Goal: Task Accomplishment & Management: Manage account settings

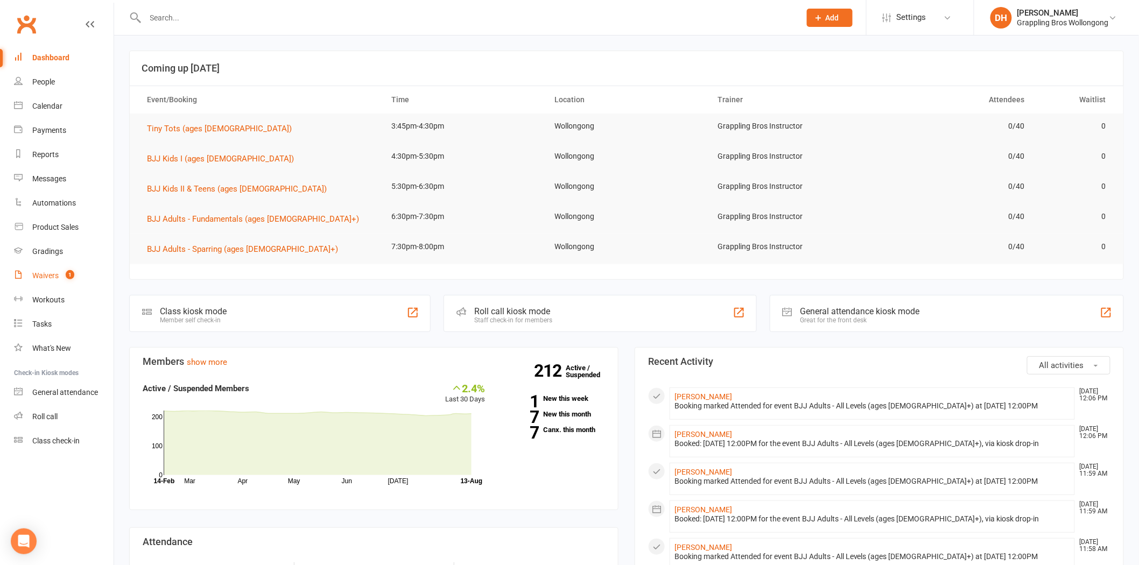
click at [27, 284] on link "Waivers 1" at bounding box center [64, 276] width 100 height 24
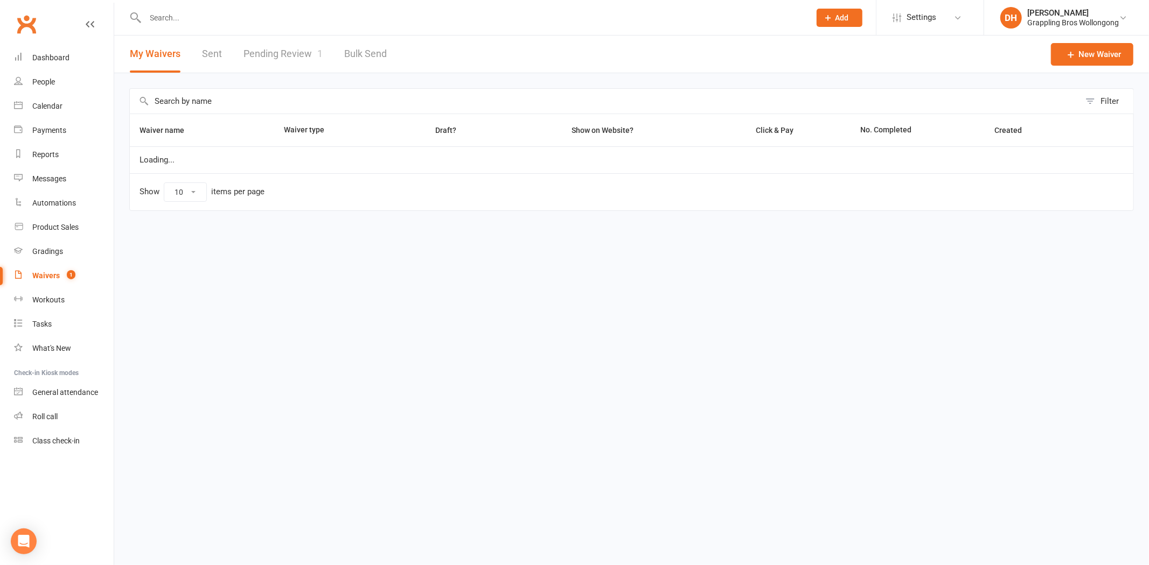
click at [293, 56] on link "Pending Review 1" at bounding box center [282, 54] width 79 height 37
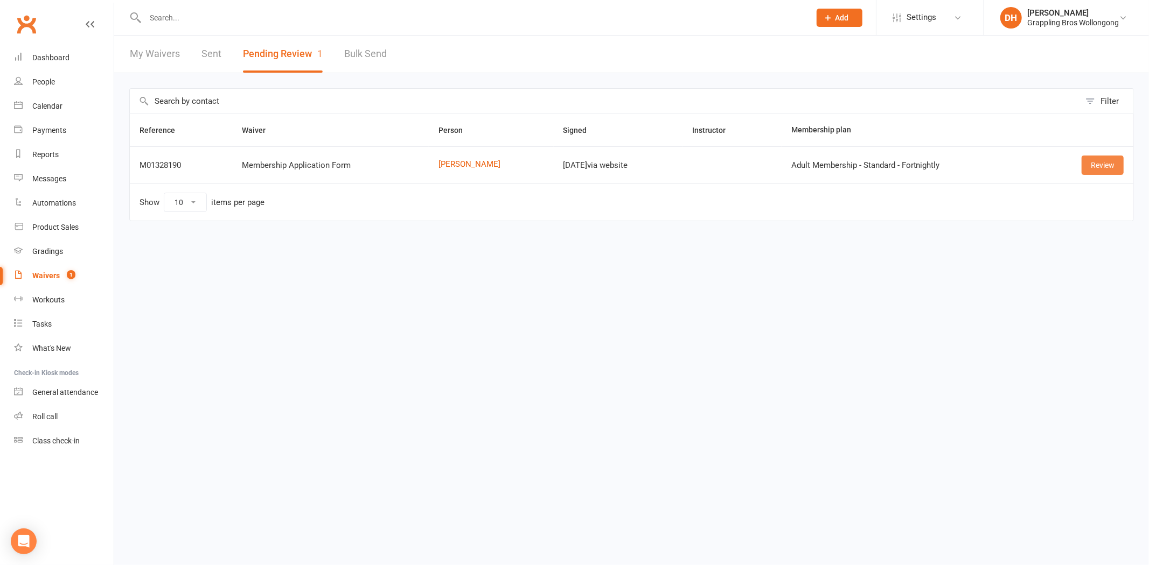
click at [1107, 160] on link "Review" at bounding box center [1102, 165] width 42 height 19
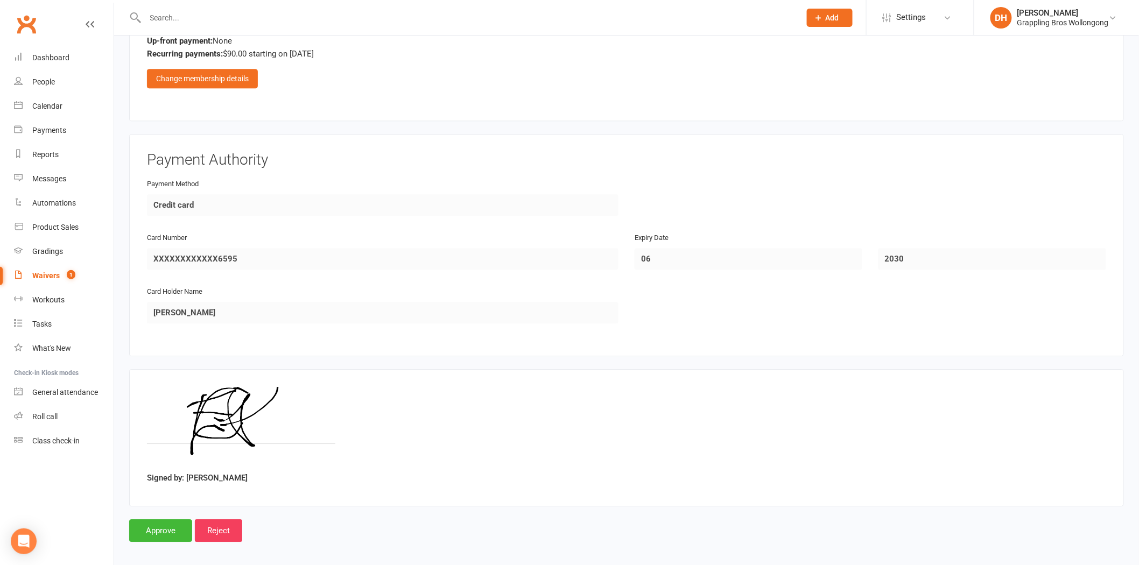
scroll to position [1089, 0]
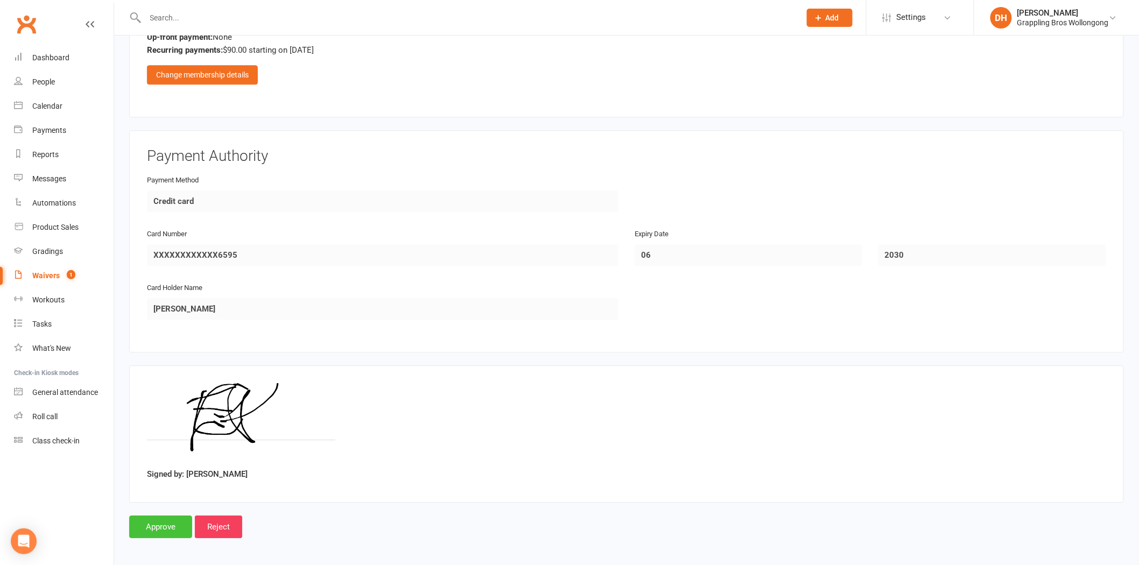
click at [169, 518] on input "Approve" at bounding box center [160, 527] width 63 height 23
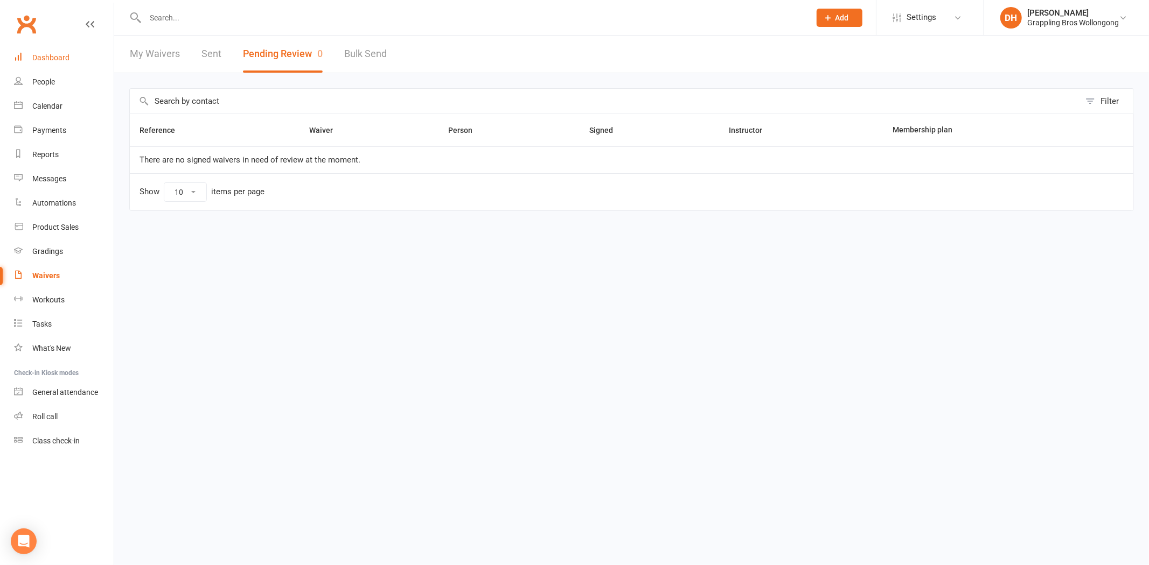
click at [59, 57] on div "Dashboard" at bounding box center [50, 57] width 37 height 9
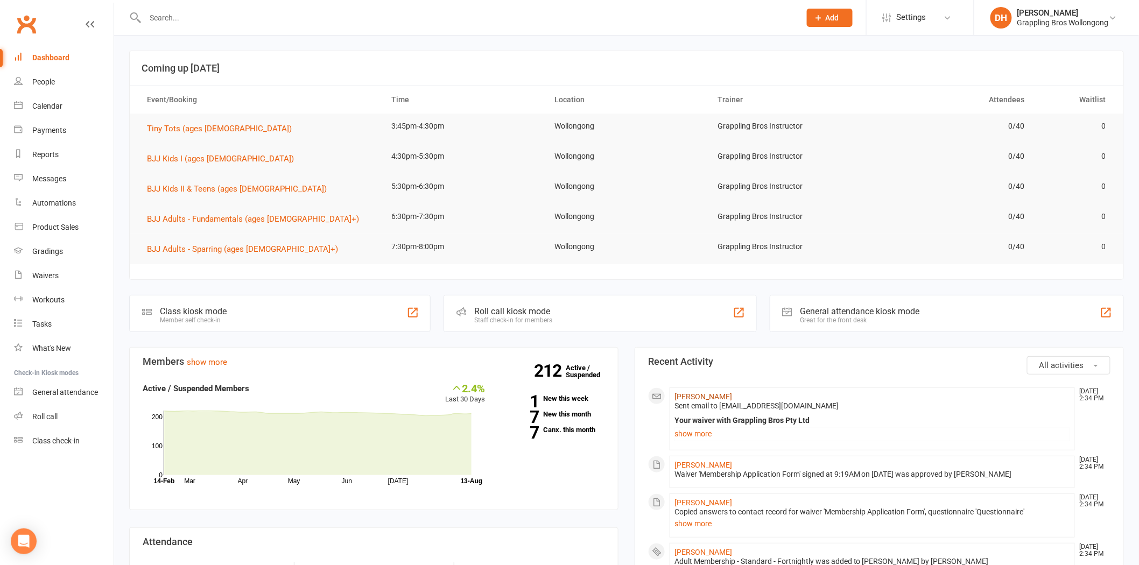
click at [704, 395] on link "Erik Goncalves Pereira" at bounding box center [704, 397] width 58 height 9
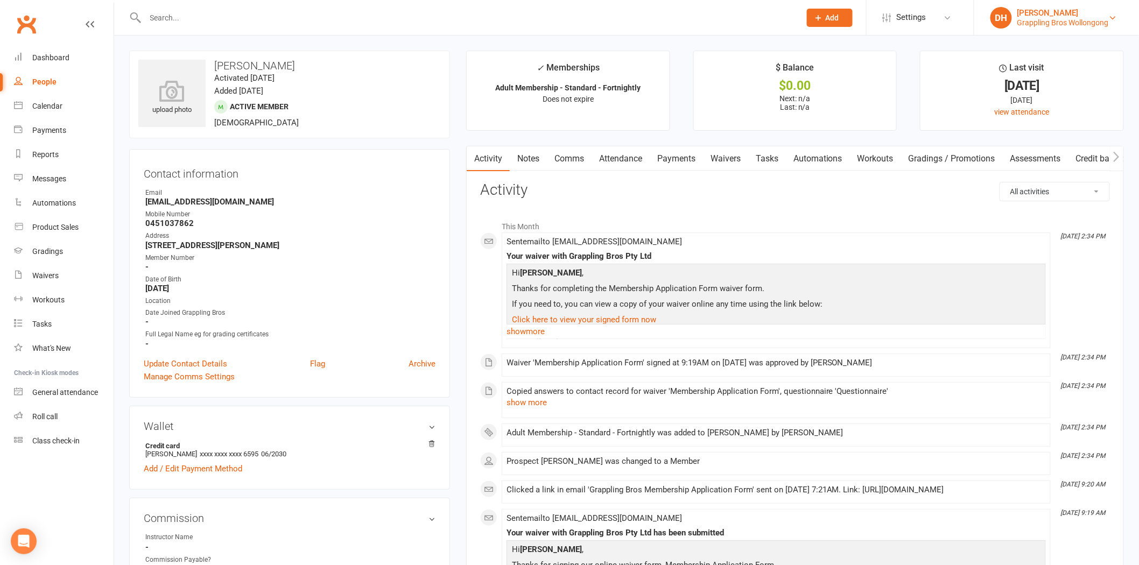
click at [1050, 13] on div "[PERSON_NAME]" at bounding box center [1064, 13] width 92 height 10
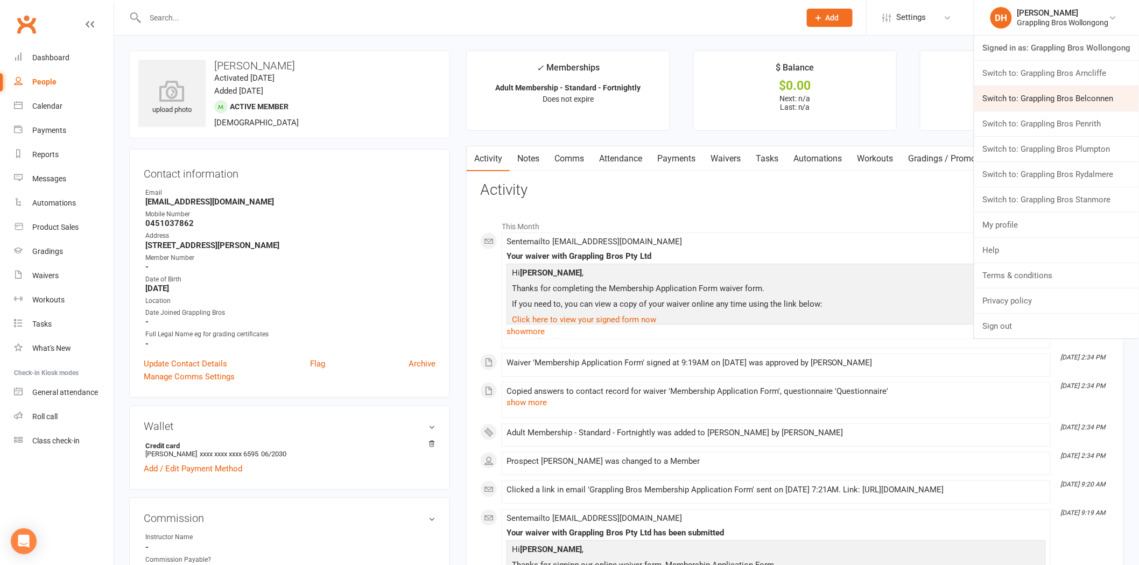
click at [1037, 102] on link "Switch to: Grappling Bros Belconnen" at bounding box center [1057, 98] width 165 height 25
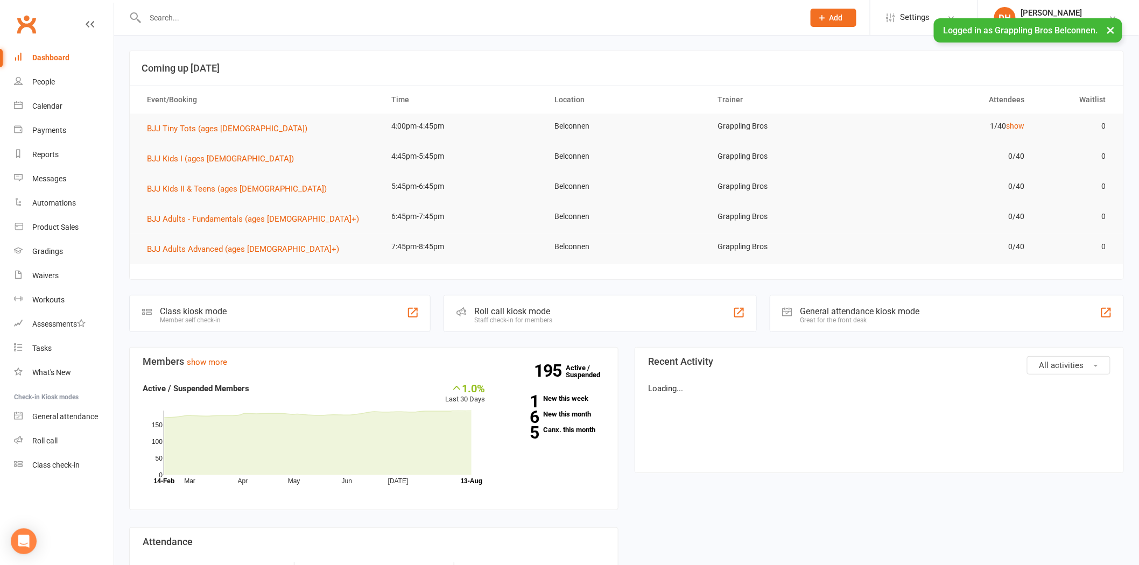
click at [227, 26] on div at bounding box center [463, 17] width 668 height 35
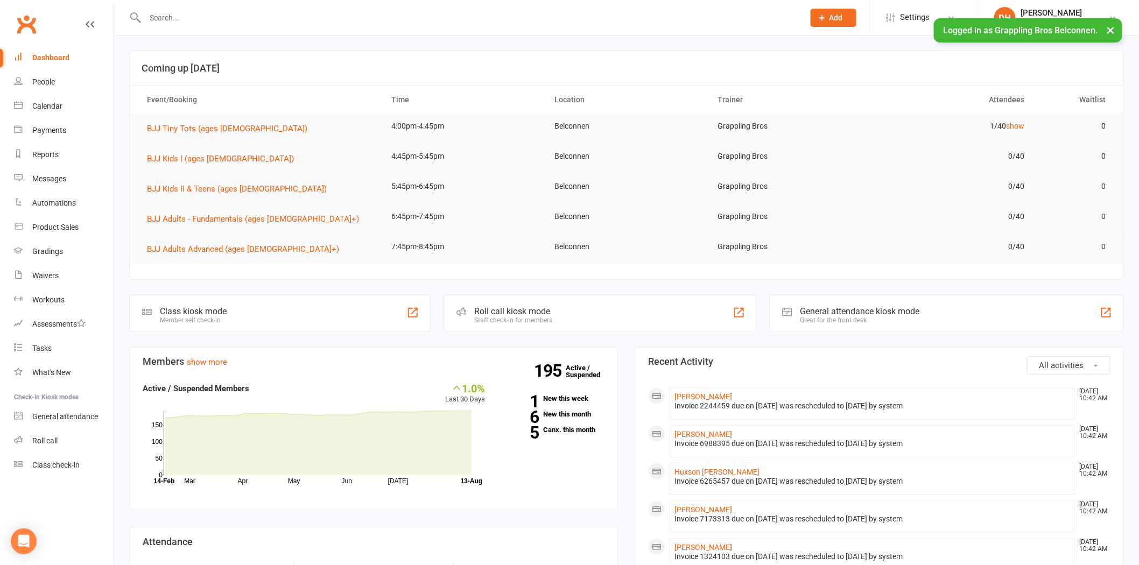
click at [234, 12] on input "text" at bounding box center [469, 17] width 655 height 15
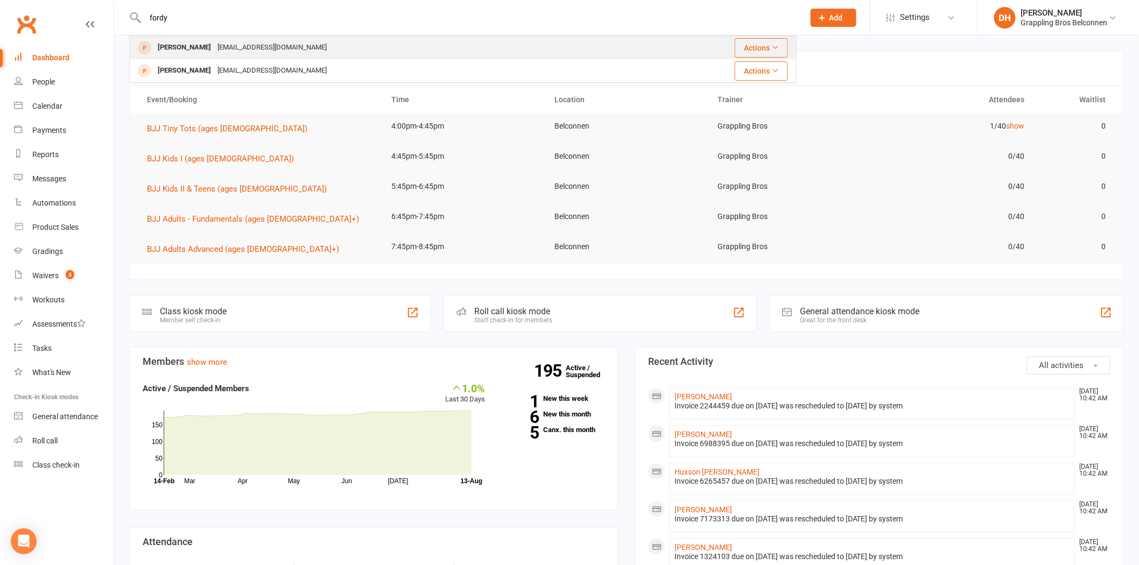
type input "fordy"
click at [232, 47] on div "lukefordyce@gmail.com" at bounding box center [272, 48] width 116 height 16
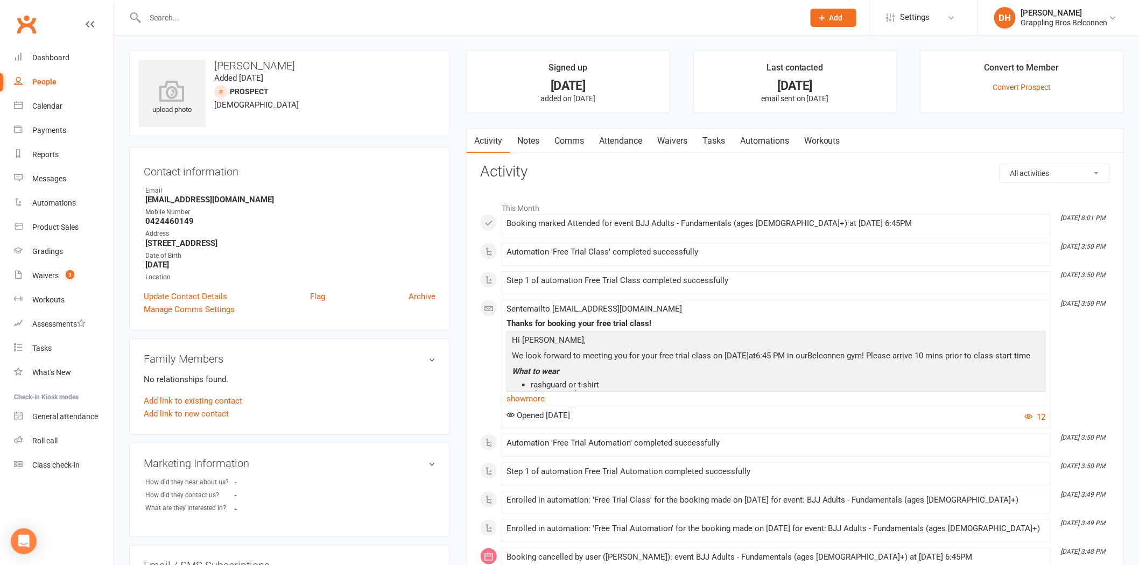
click at [566, 146] on link "Comms" at bounding box center [569, 141] width 45 height 25
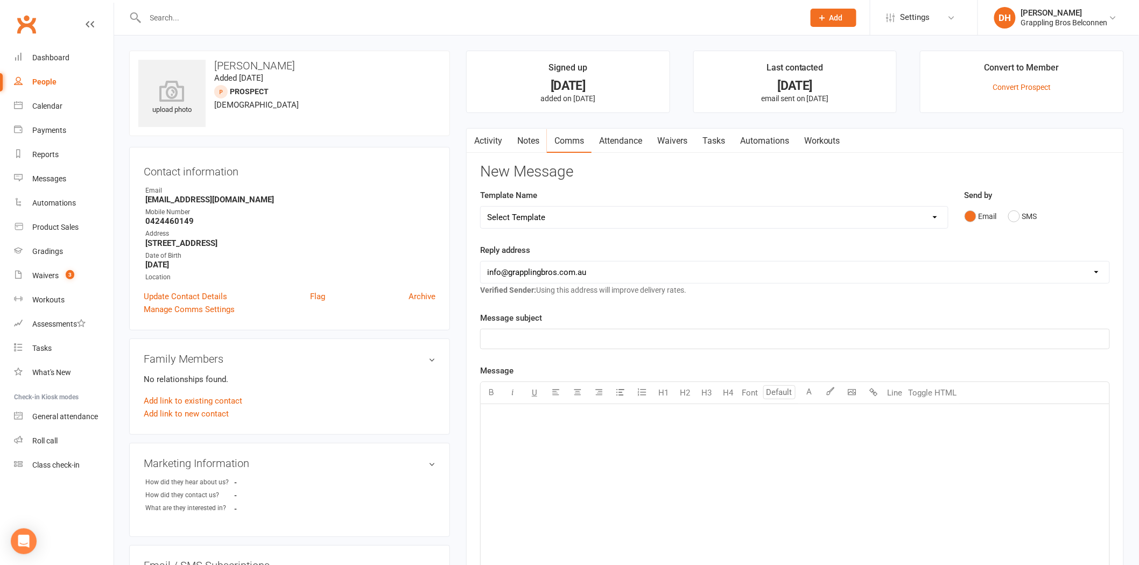
click at [646, 217] on select "Select Template [Email] 10 Class Pass - No Classes Remaining [Email] 15 Class P…" at bounding box center [714, 218] width 467 height 22
select select "5"
click at [481, 207] on select "Select Template [Email] 10 Class Pass - No Classes Remaining [Email] 15 Class P…" at bounding box center [714, 218] width 467 height 22
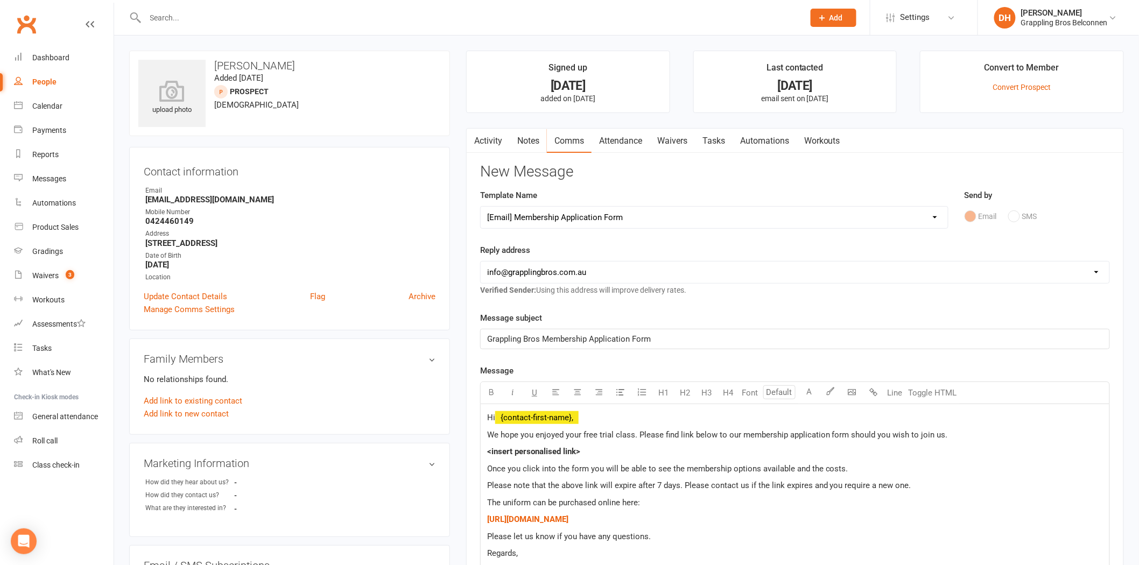
click at [682, 136] on link "Waivers" at bounding box center [672, 141] width 45 height 25
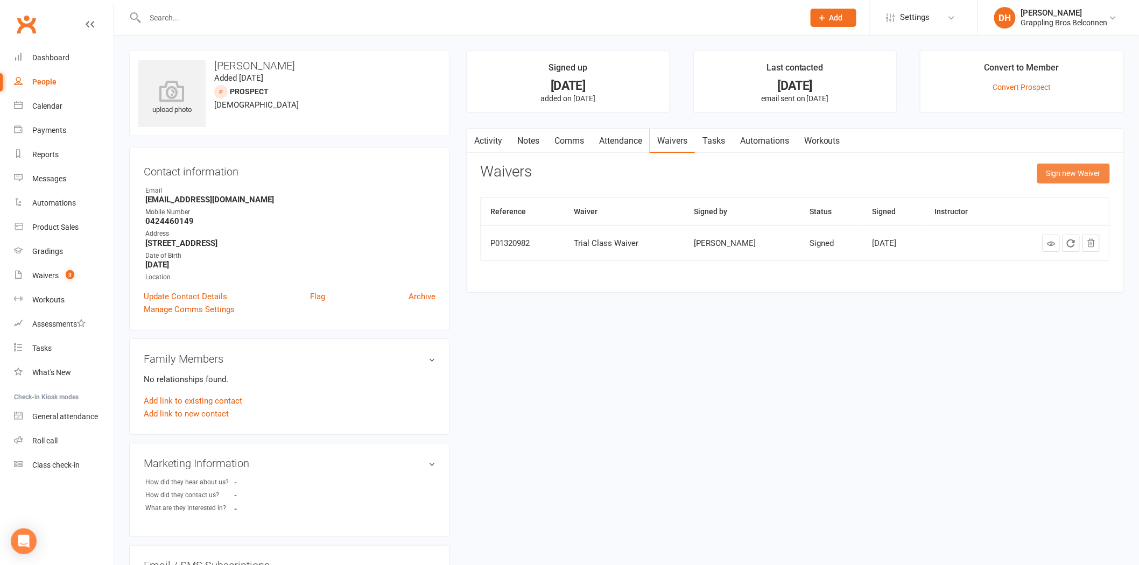
click at [1069, 169] on button "Sign new Waiver" at bounding box center [1074, 173] width 73 height 19
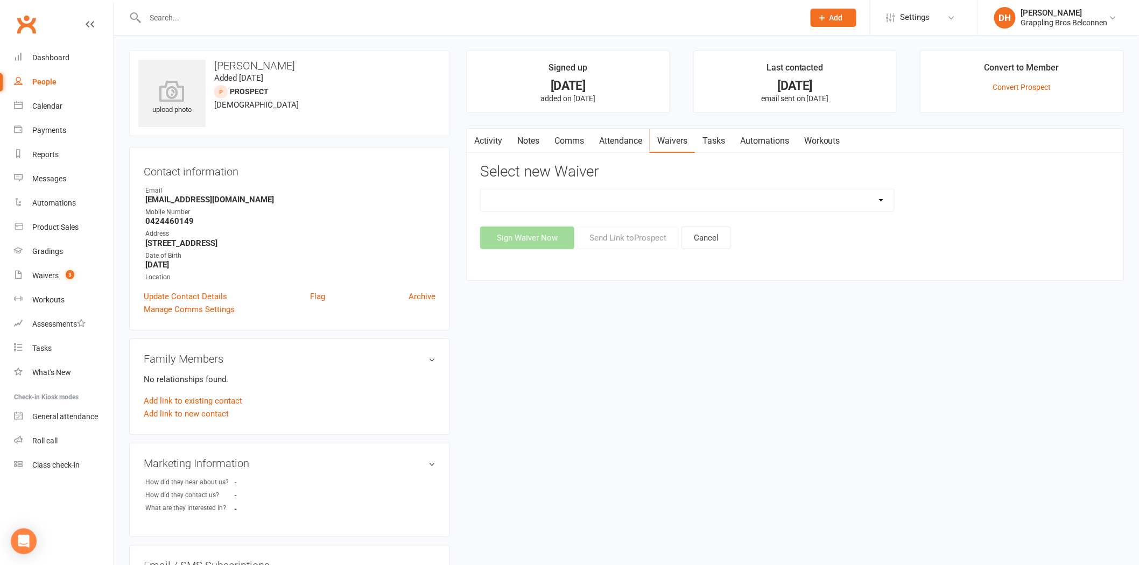
click at [642, 208] on select "Existing Adult Member Details Existing Adult Member Details With Current Rank E…" at bounding box center [688, 201] width 414 height 22
click at [46, 271] on div "Waivers" at bounding box center [45, 275] width 26 height 9
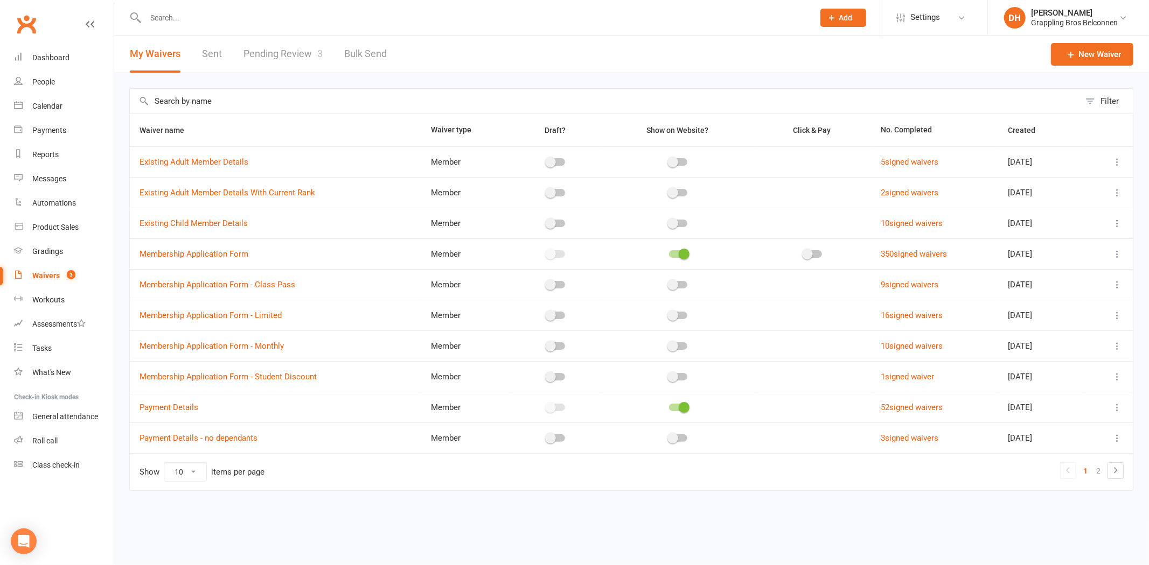
click at [313, 33] on div at bounding box center [467, 17] width 677 height 35
click at [295, 45] on link "Pending Review 3" at bounding box center [282, 54] width 79 height 37
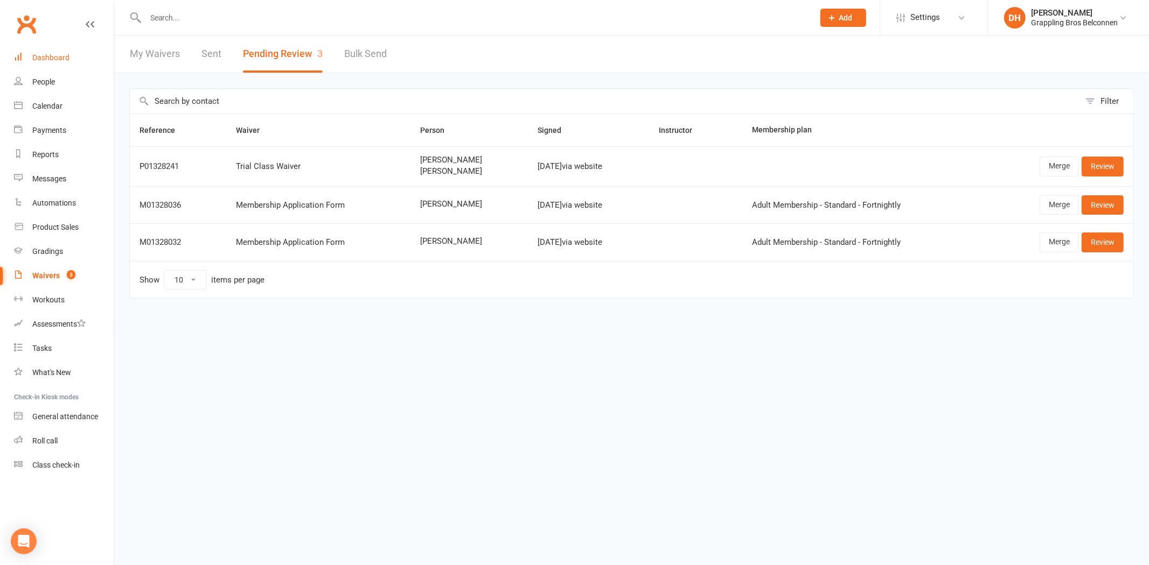
click at [73, 57] on link "Dashboard" at bounding box center [64, 58] width 100 height 24
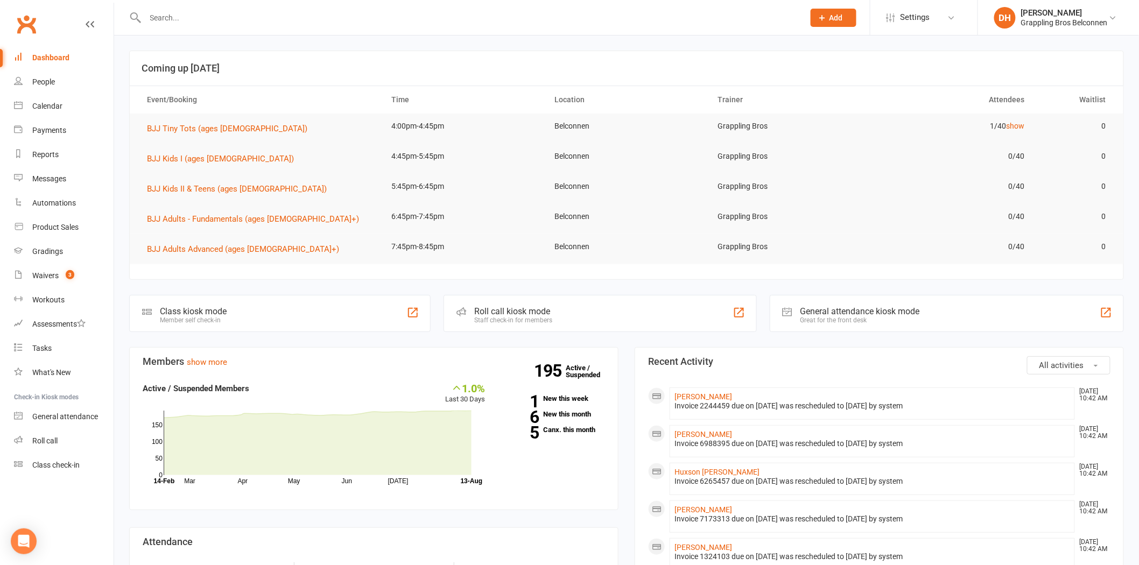
click at [209, 10] on input "text" at bounding box center [469, 17] width 655 height 15
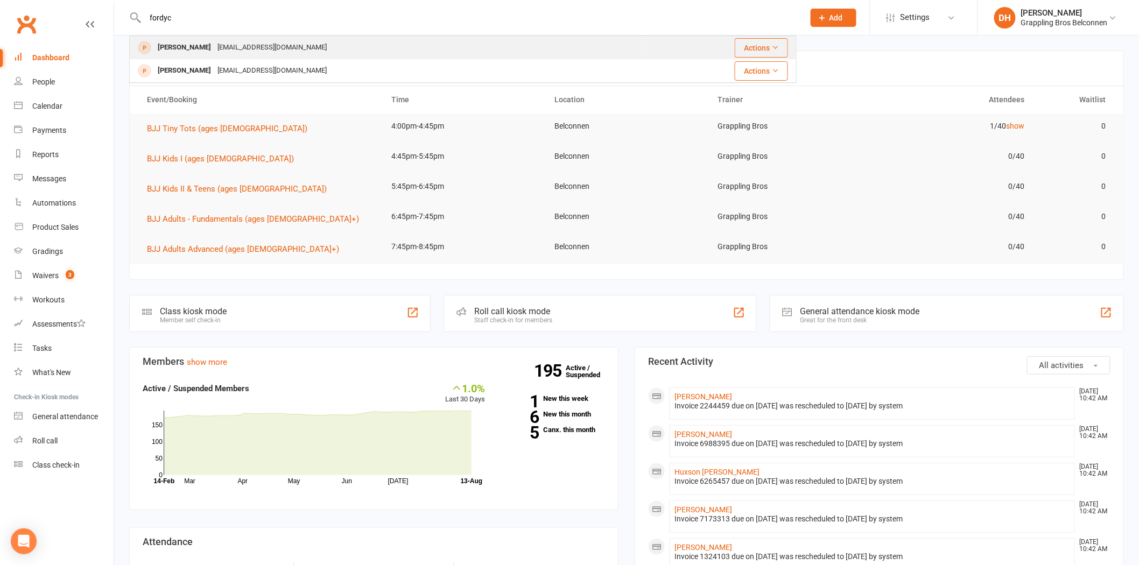
type input "fordyc"
click at [214, 42] on div "lukefordyce@gmail.com" at bounding box center [272, 48] width 116 height 16
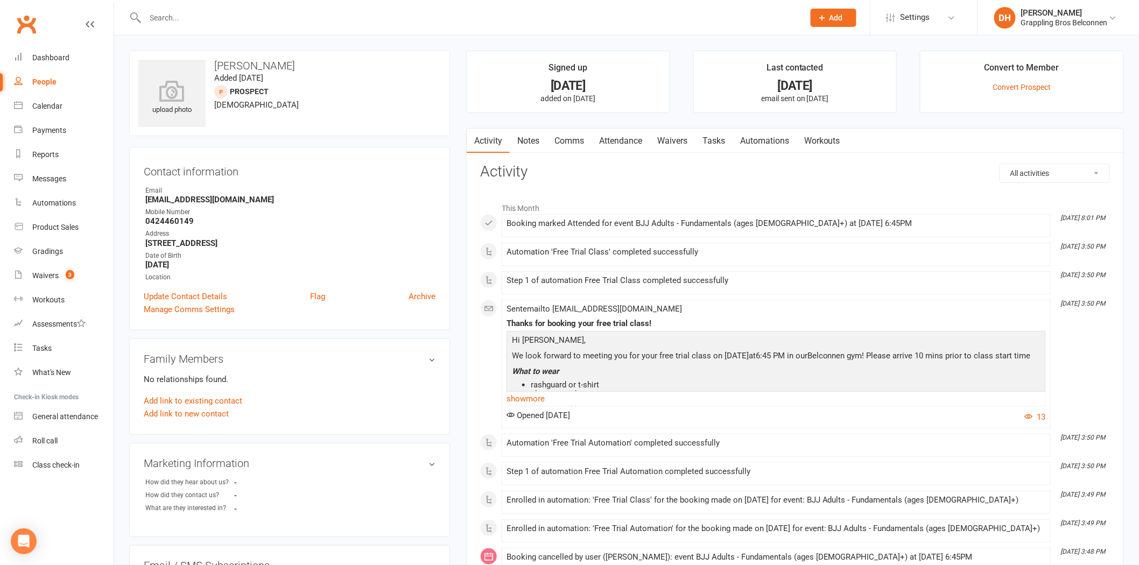
click at [658, 145] on link "Waivers" at bounding box center [672, 141] width 45 height 25
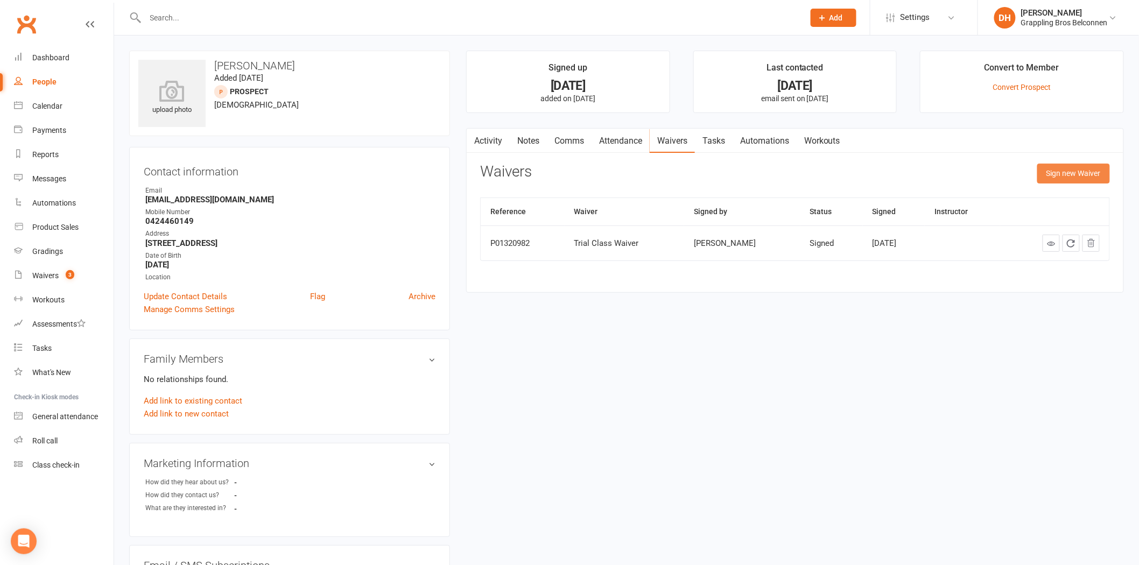
click at [1068, 169] on button "Sign new Waiver" at bounding box center [1074, 173] width 73 height 19
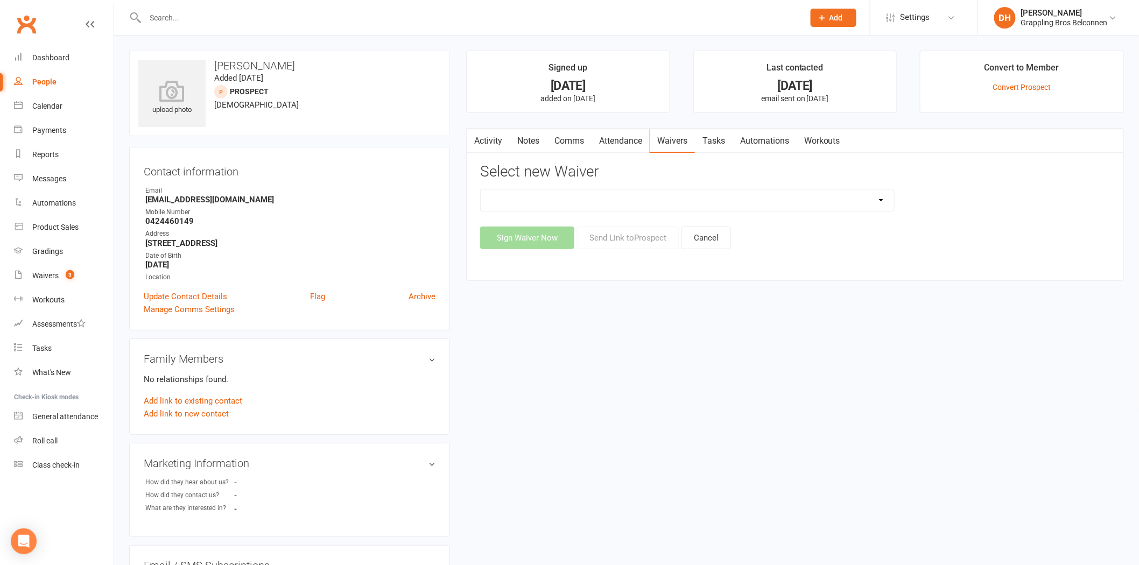
click at [678, 207] on select "Existing Adult Member Details Existing Adult Member Details With Current Rank E…" at bounding box center [688, 201] width 414 height 22
select select "5407"
click at [481, 190] on select "Existing Adult Member Details Existing Adult Member Details With Current Rank E…" at bounding box center [688, 201] width 414 height 22
click at [643, 243] on button "Send Link to Prospect" at bounding box center [628, 238] width 102 height 23
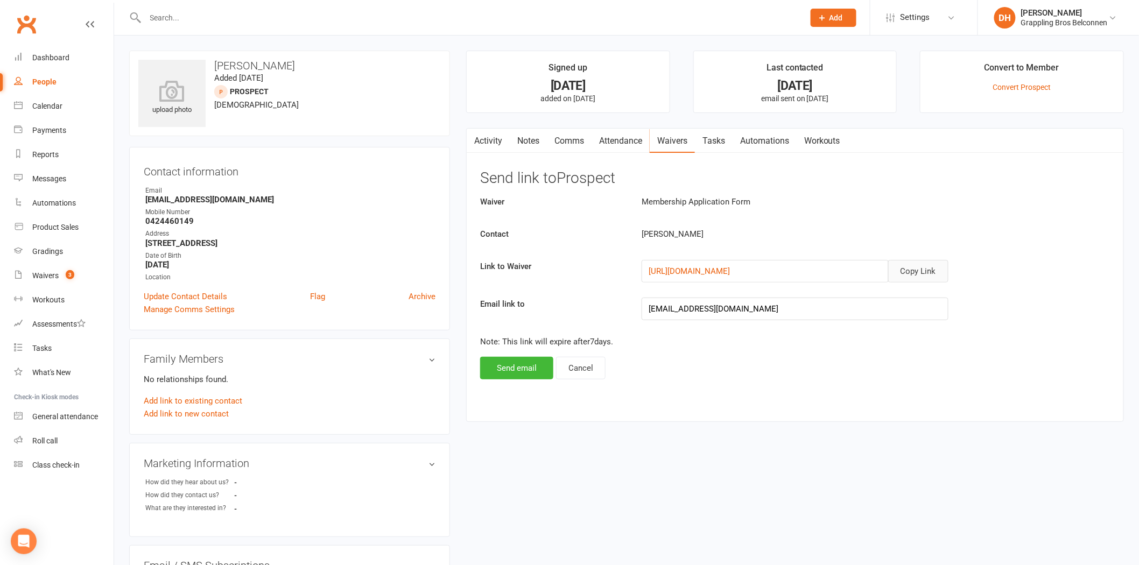
click at [935, 274] on button "Copy Link" at bounding box center [918, 271] width 60 height 23
click at [568, 146] on link "Comms" at bounding box center [569, 141] width 45 height 25
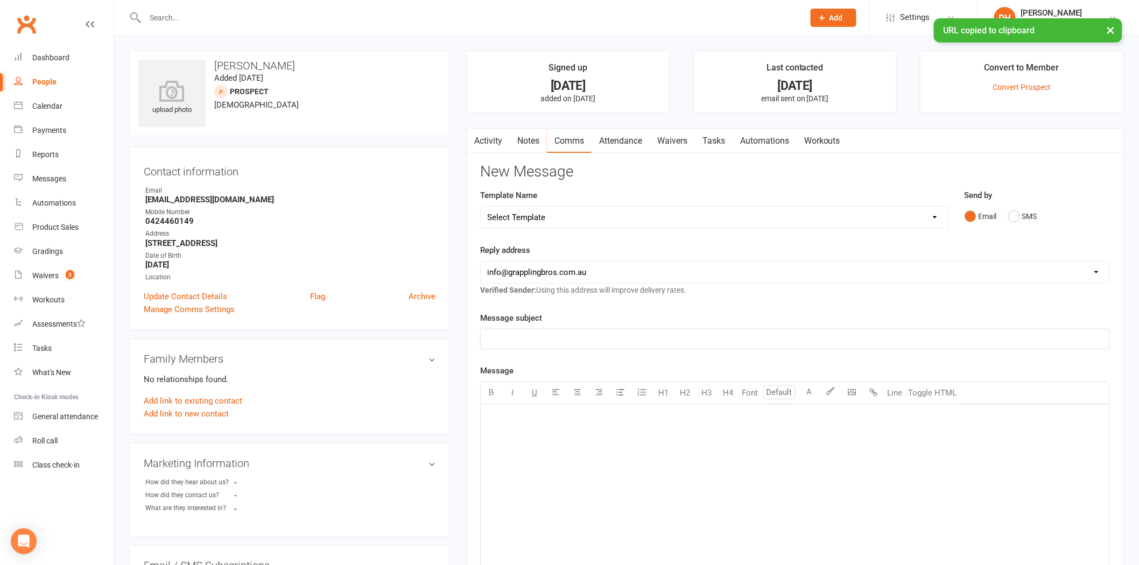
click at [590, 223] on select "Select Template [Email] 10 Class Pass - No Classes Remaining [Email] 15 Class P…" at bounding box center [714, 218] width 467 height 22
select select "5"
click at [481, 207] on select "Select Template [Email] 10 Class Pass - No Classes Remaining [Email] 15 Class P…" at bounding box center [714, 218] width 467 height 22
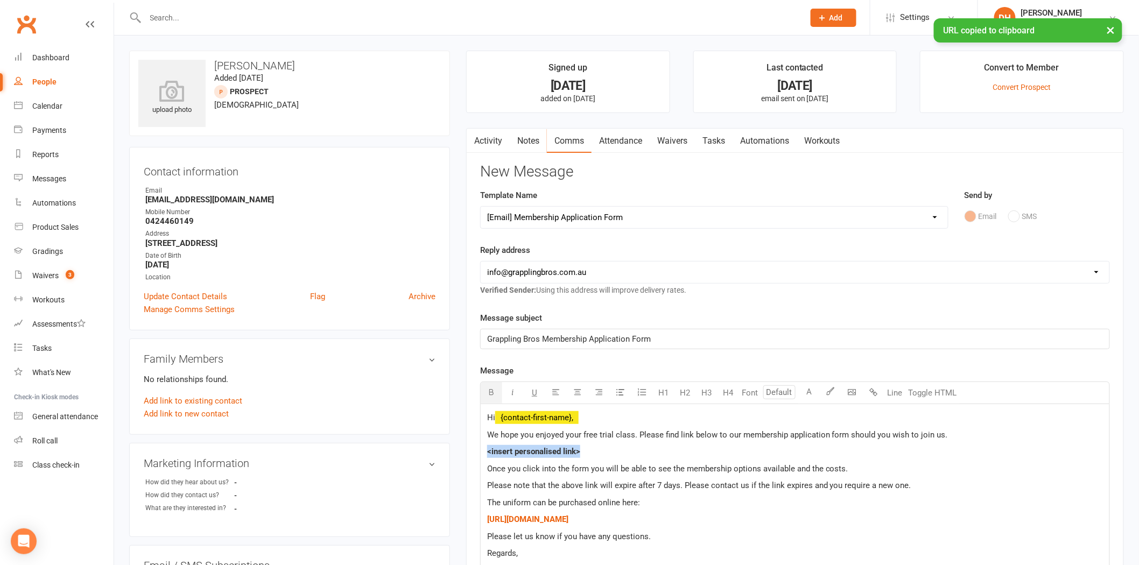
drag, startPoint x: 589, startPoint y: 449, endPoint x: 469, endPoint y: 449, distance: 119.5
click at [469, 449] on div "Activity Notes Comms Attendance Waivers Tasks Automations Workouts New Message …" at bounding box center [795, 455] width 658 height 655
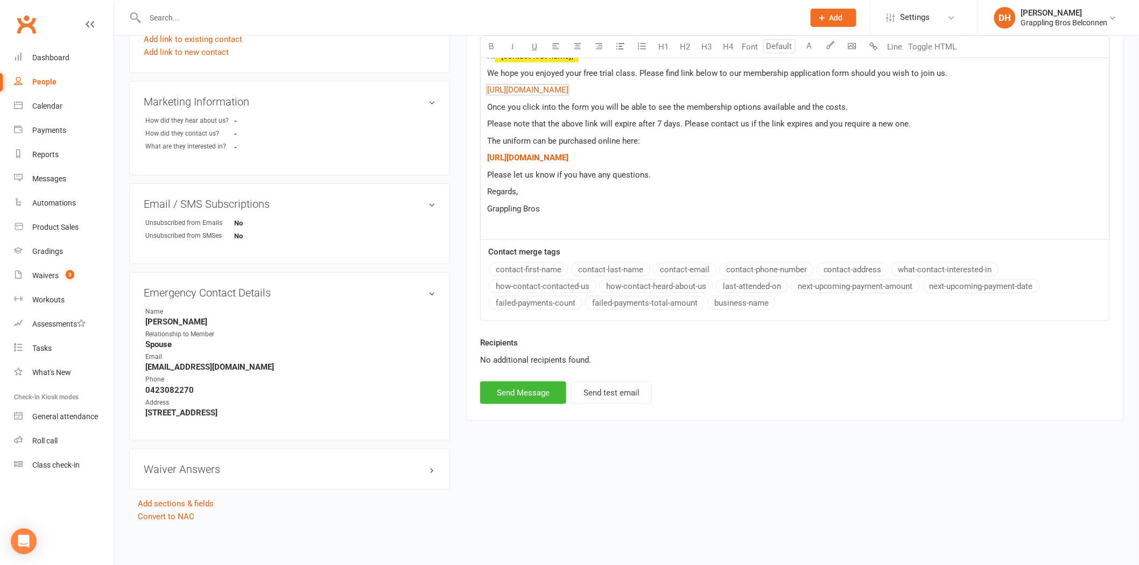
scroll to position [362, 0]
click at [481, 386] on button "Send Message" at bounding box center [523, 392] width 86 height 23
select select
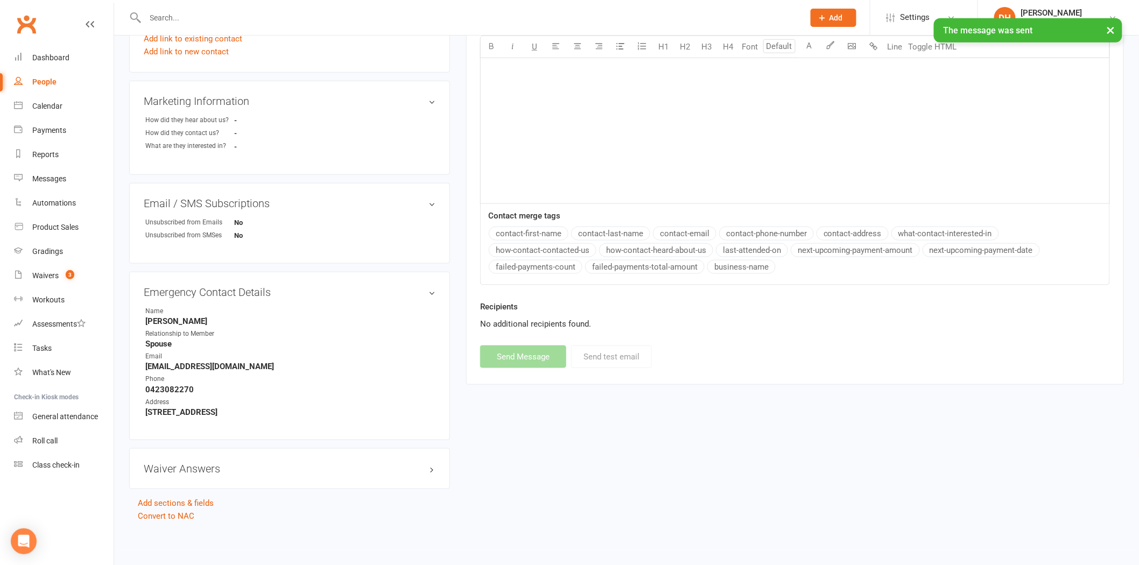
scroll to position [0, 0]
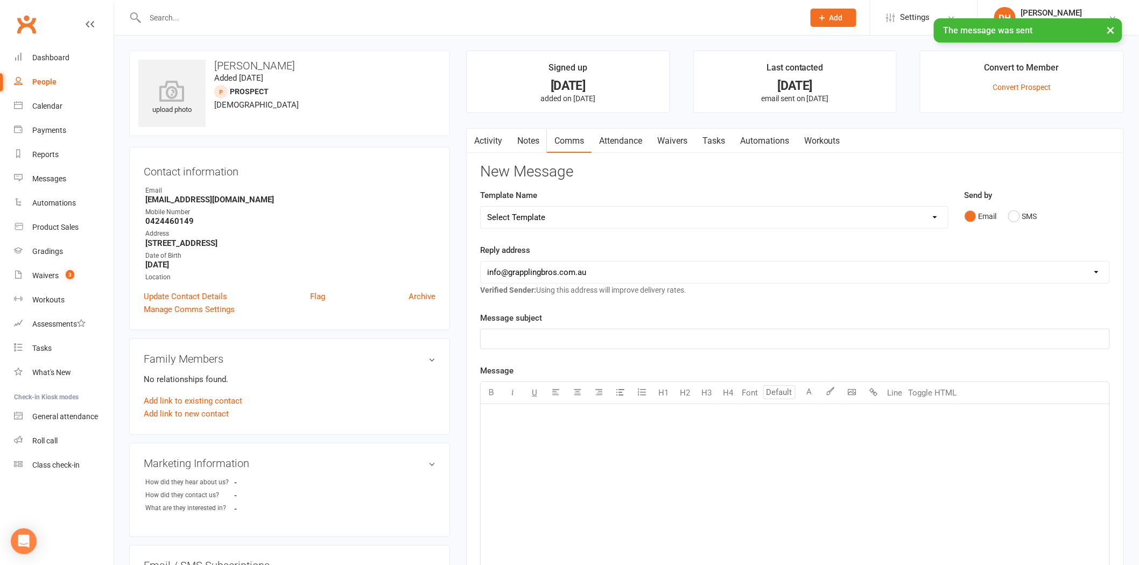
click at [493, 142] on link "Activity" at bounding box center [488, 141] width 43 height 25
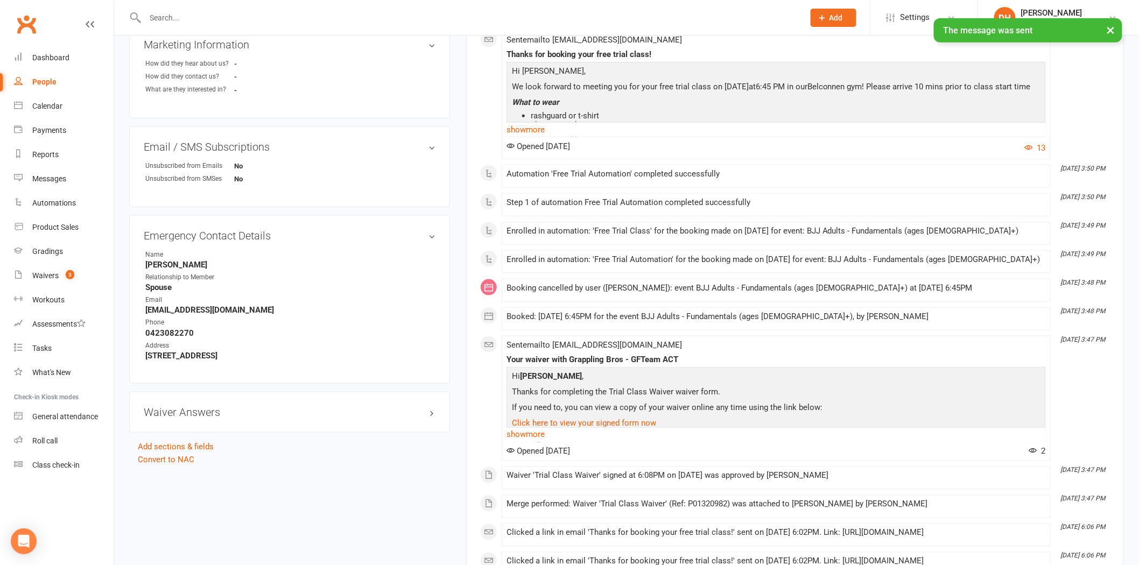
scroll to position [494, 0]
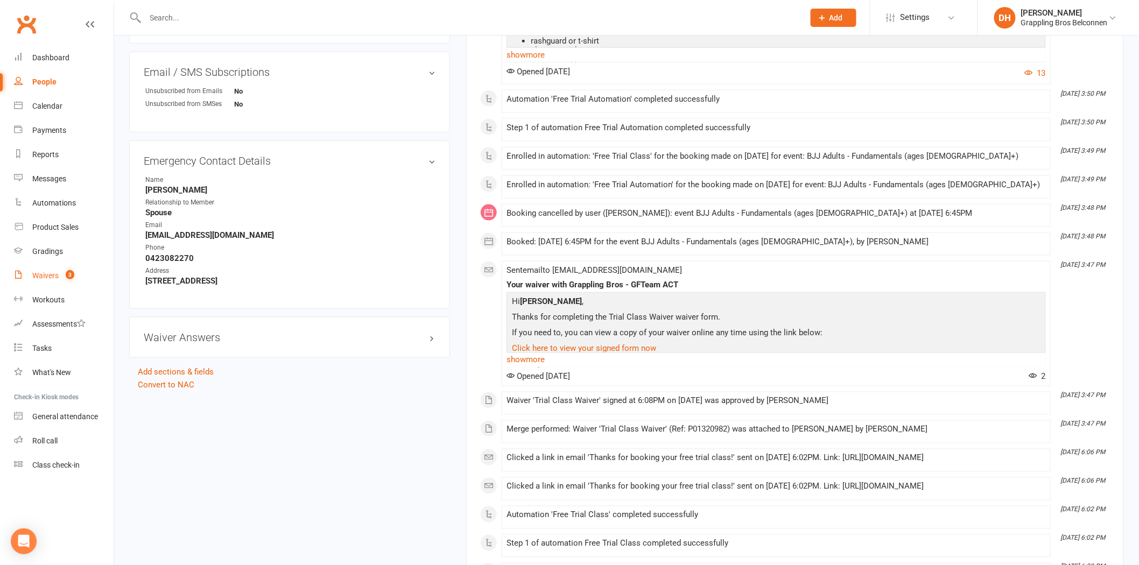
click at [33, 280] on link "Waivers 3" at bounding box center [64, 276] width 100 height 24
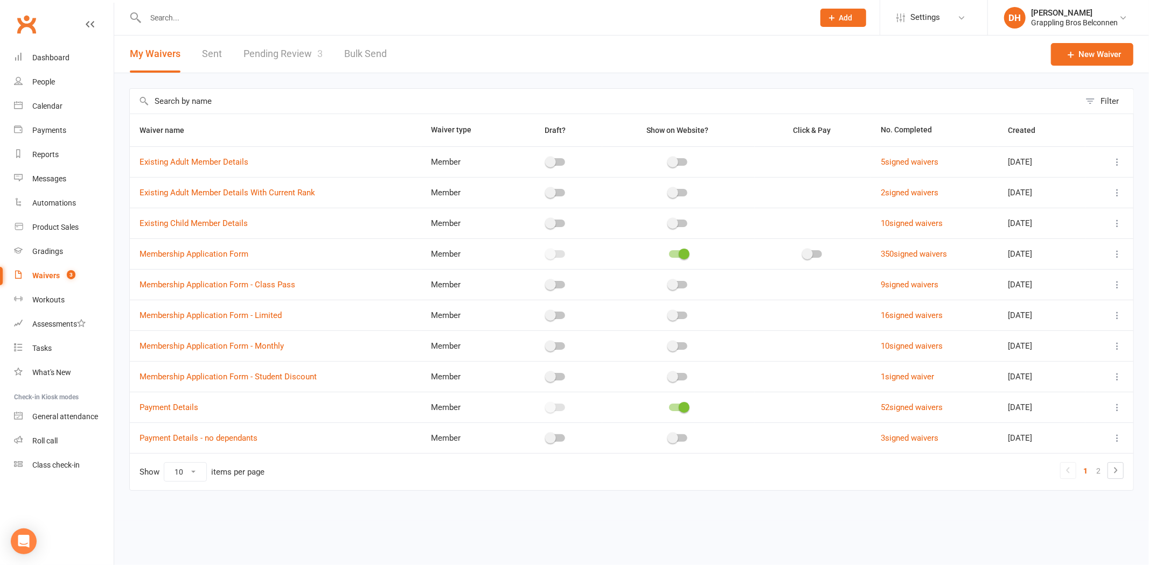
click at [286, 55] on link "Pending Review 3" at bounding box center [282, 54] width 79 height 37
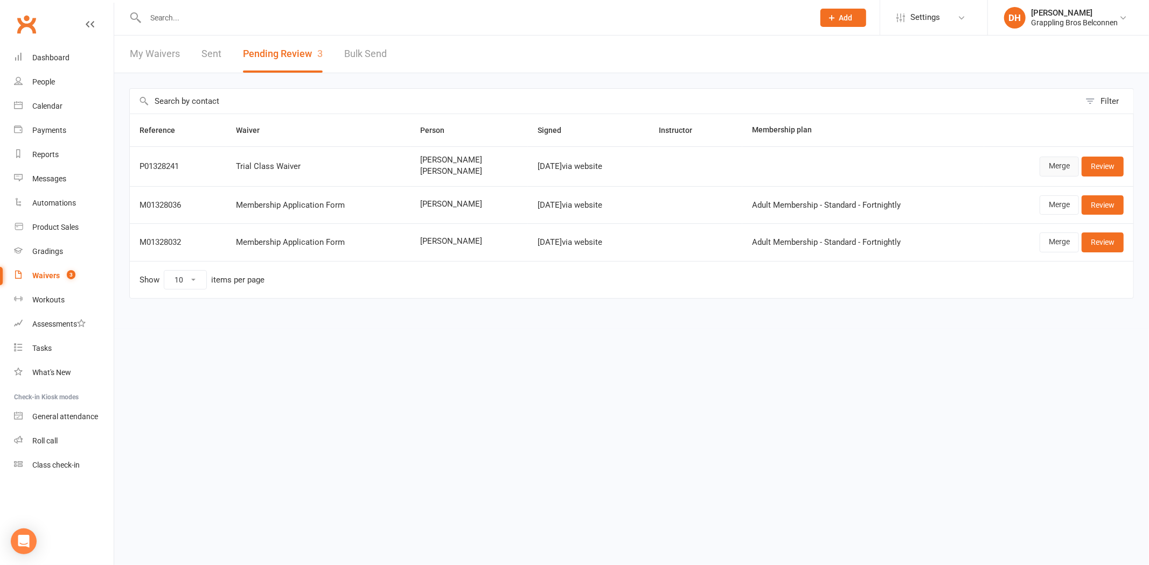
click at [1058, 169] on link "Merge" at bounding box center [1058, 166] width 39 height 19
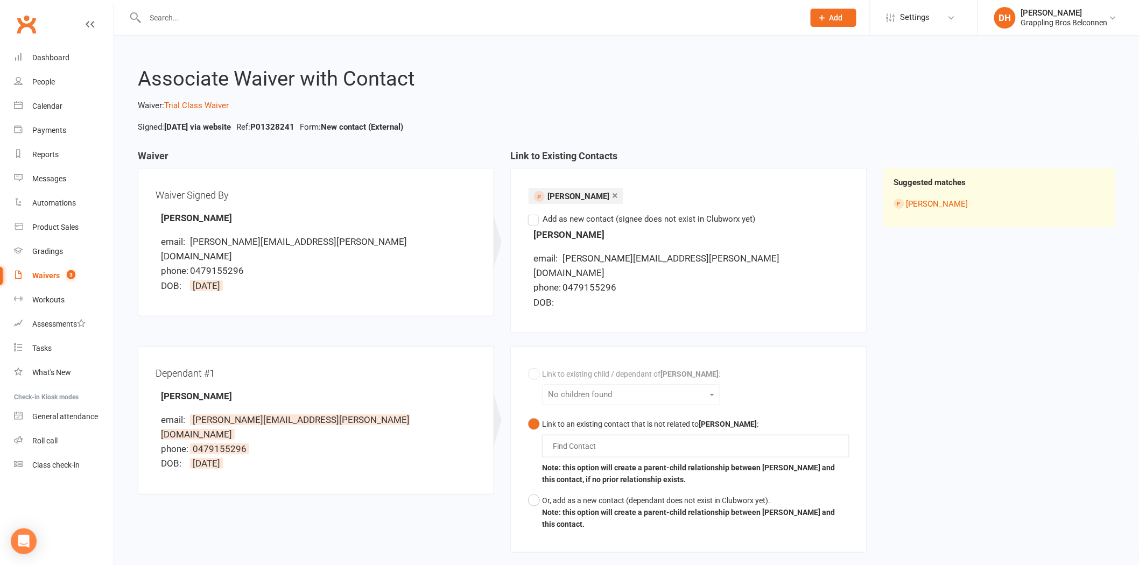
click at [635, 435] on div "Find Contact" at bounding box center [695, 446] width 307 height 23
click at [528, 414] on button "Link to an existing contact that is not related to Rebecca Dymond : henry henry…" at bounding box center [688, 452] width 321 height 76
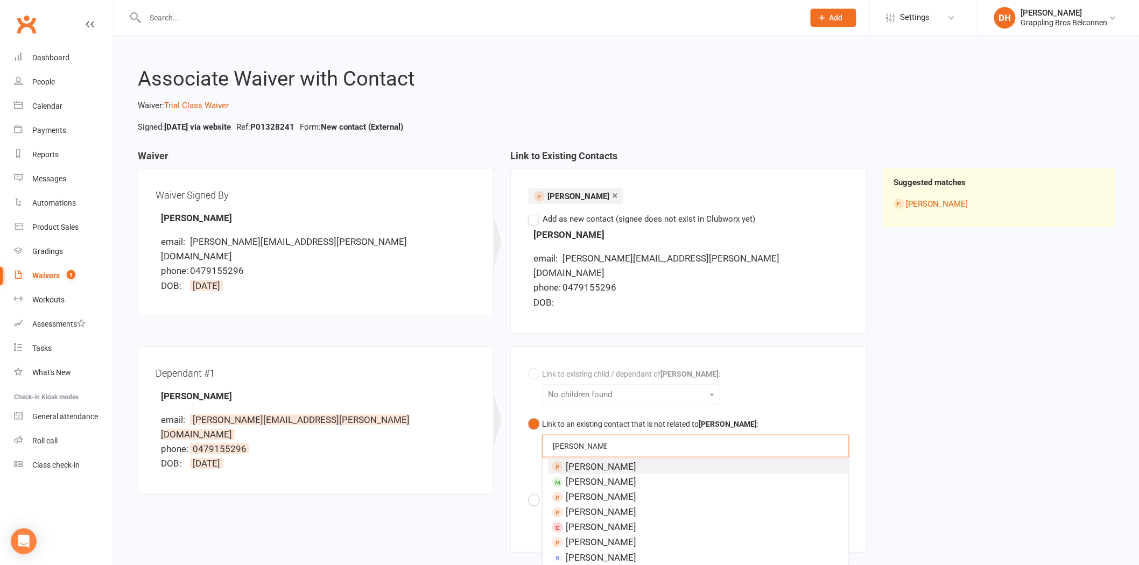
type input "henry dymond"
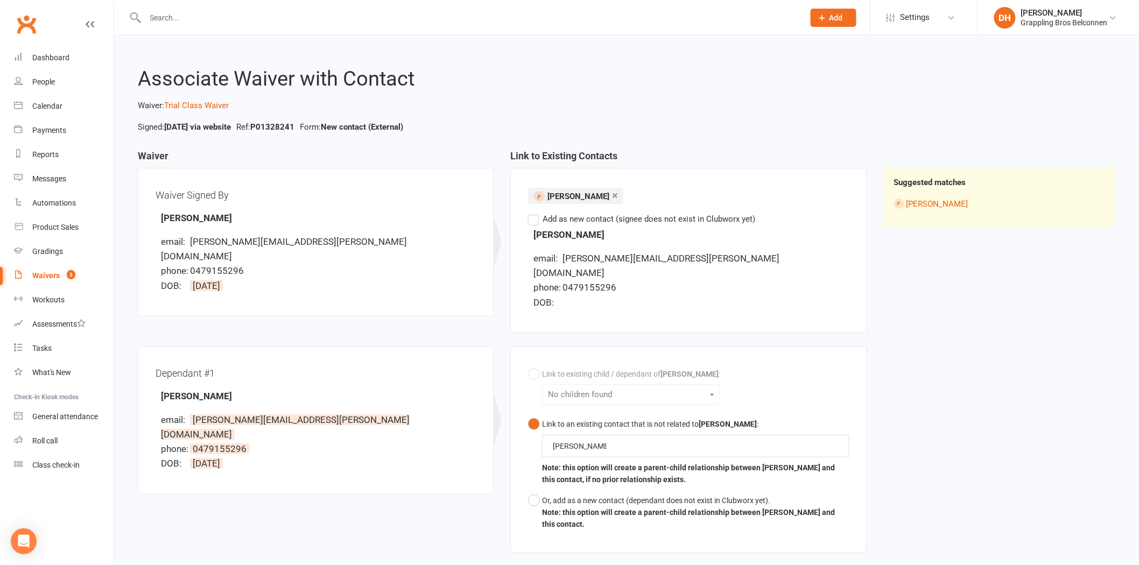
click at [465, 495] on div "Dependant #1 Henry Dymond-Boulos email: rebecca.dymond@live.com phone: 04791552…" at bounding box center [503, 456] width 746 height 220
click at [532, 491] on button "Or, add as a new contact (dependant does not exist in Clubworx yet). Note: this…" at bounding box center [688, 513] width 321 height 45
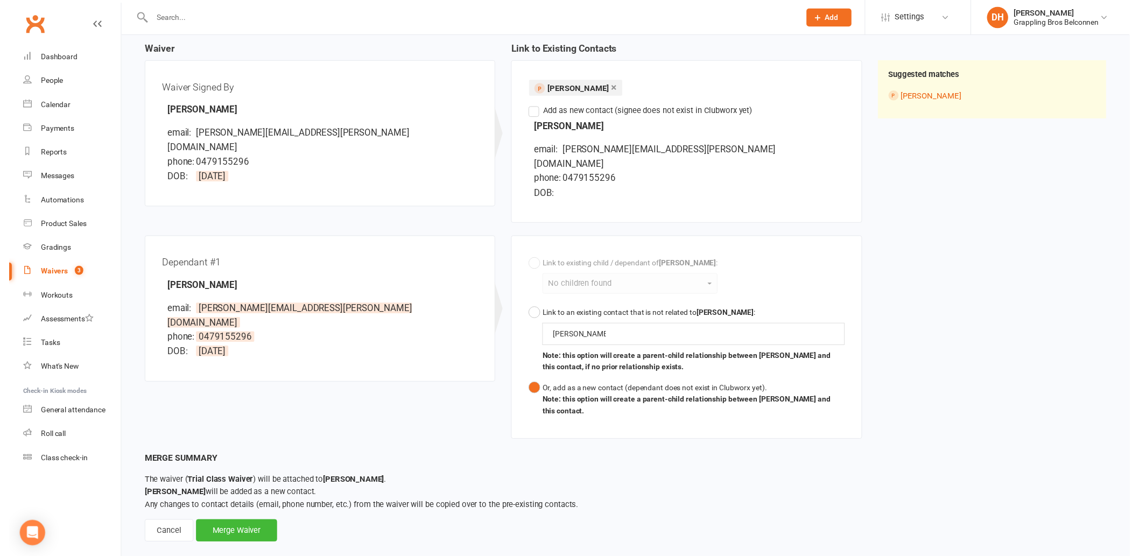
scroll to position [110, 0]
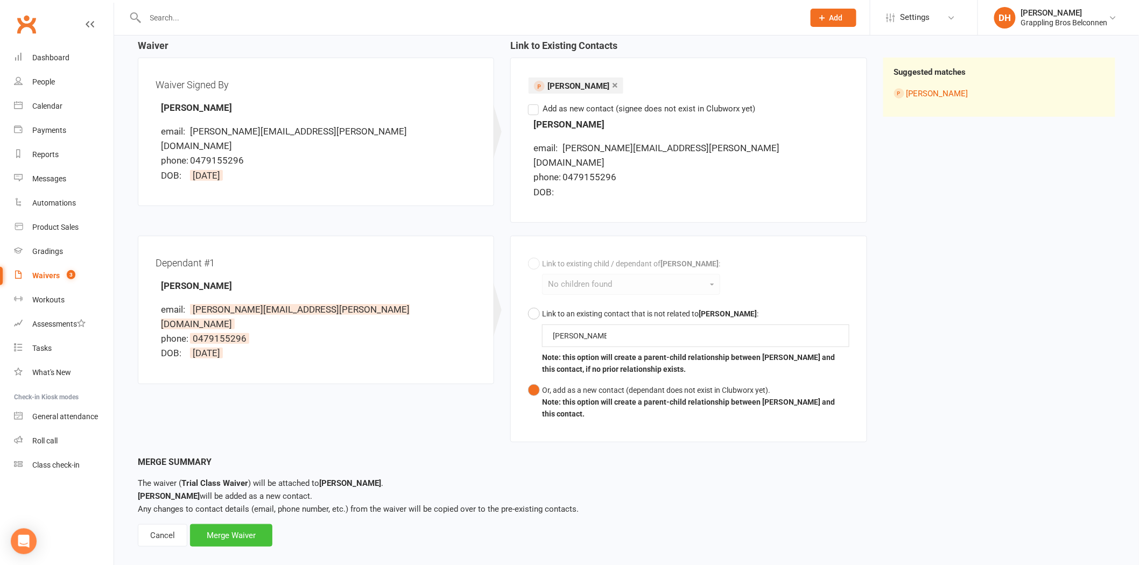
click at [260, 525] on div "Merge Waiver" at bounding box center [231, 535] width 82 height 23
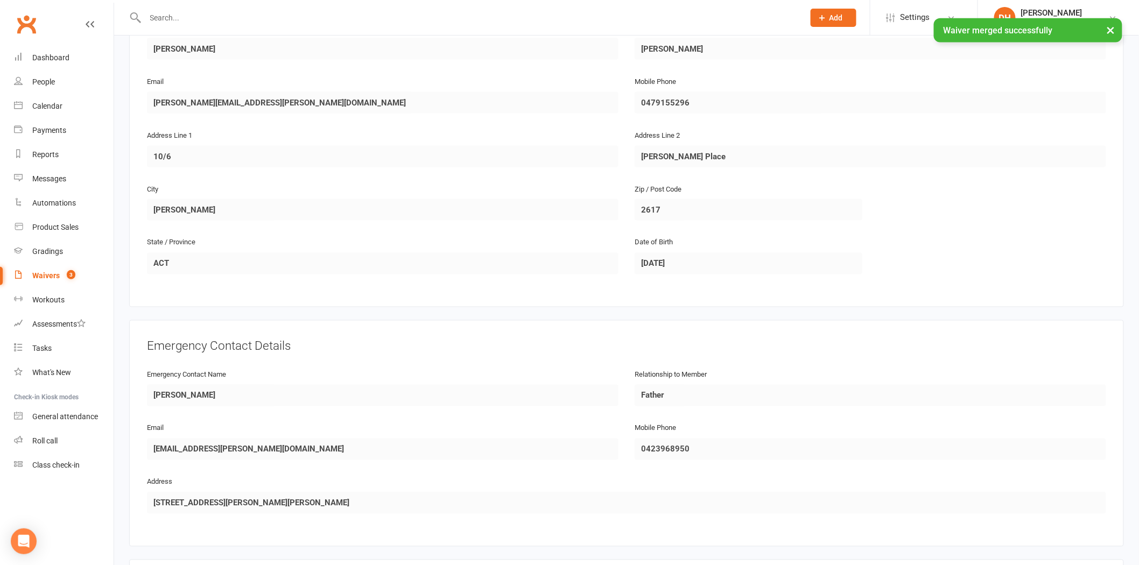
scroll to position [810, 0]
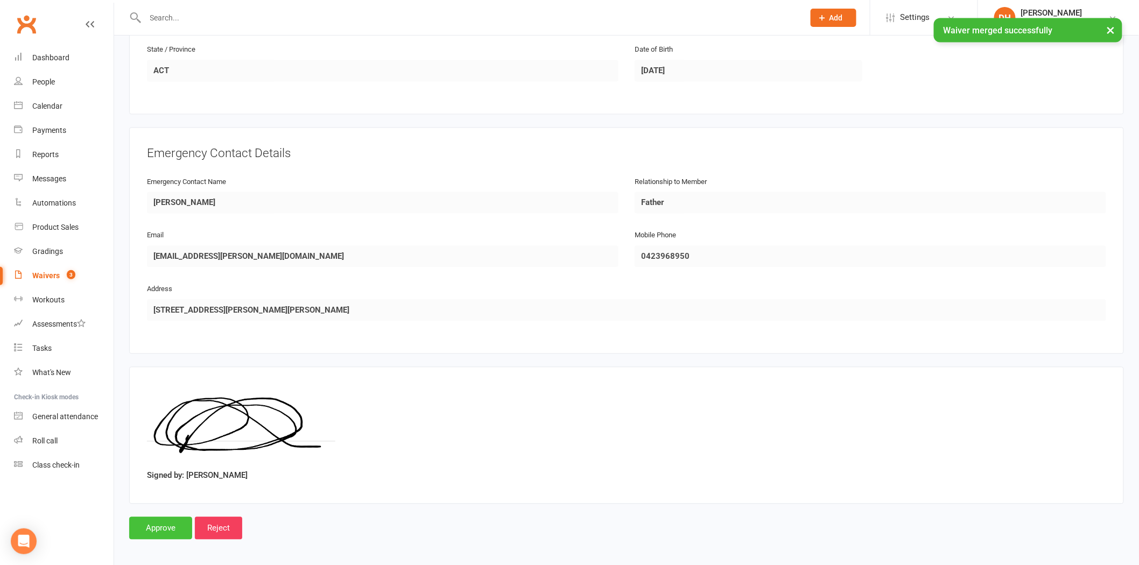
click at [157, 524] on input "Approve" at bounding box center [160, 528] width 63 height 23
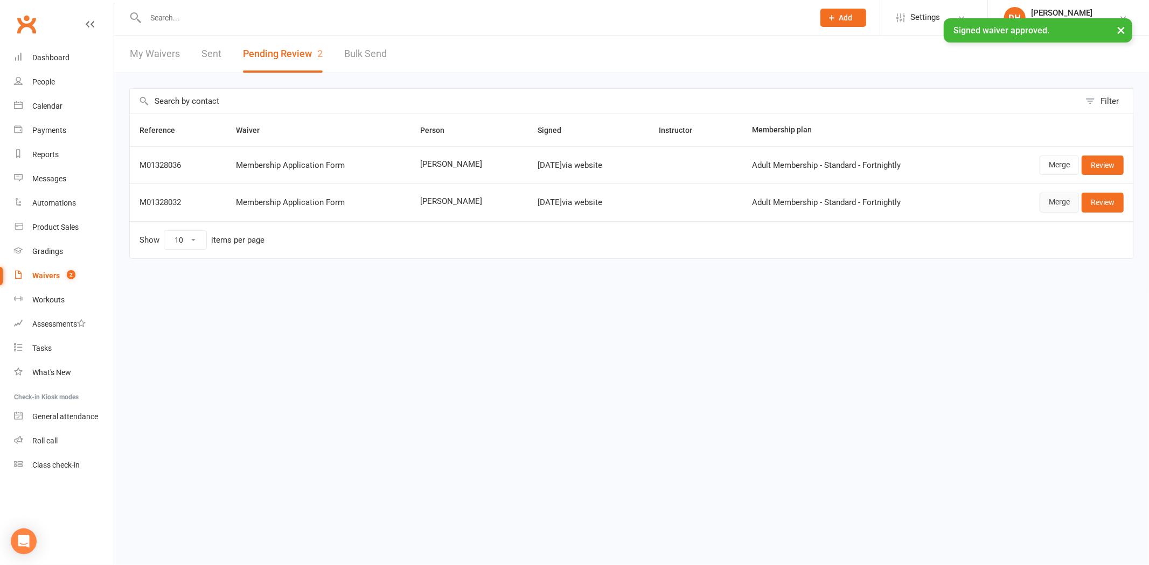
click at [1057, 200] on link "Merge" at bounding box center [1058, 202] width 39 height 19
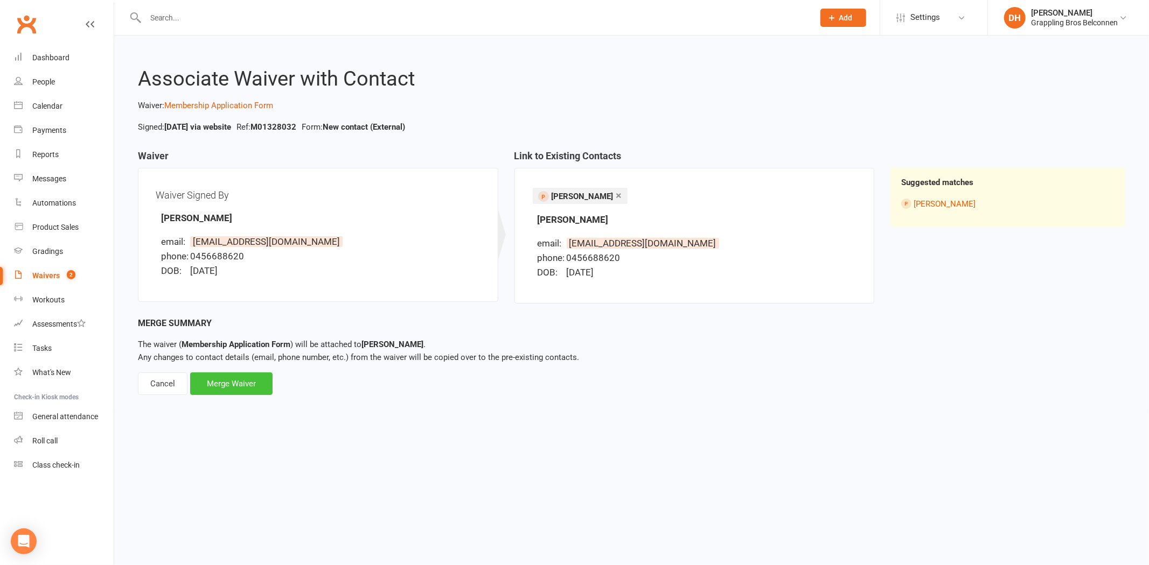
click at [256, 390] on div "Merge Waiver" at bounding box center [231, 384] width 82 height 23
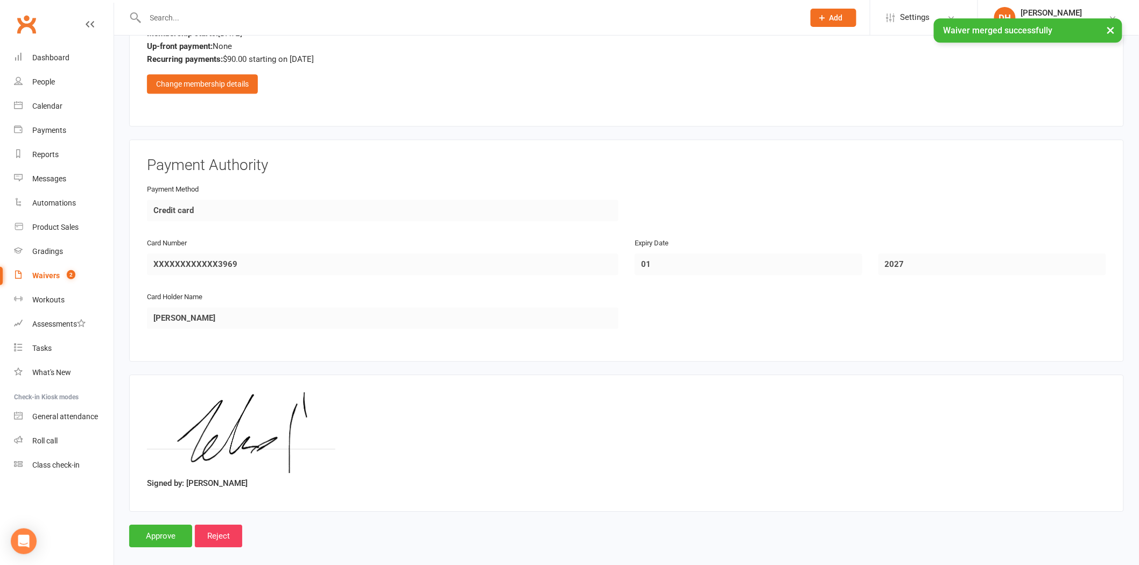
scroll to position [1089, 0]
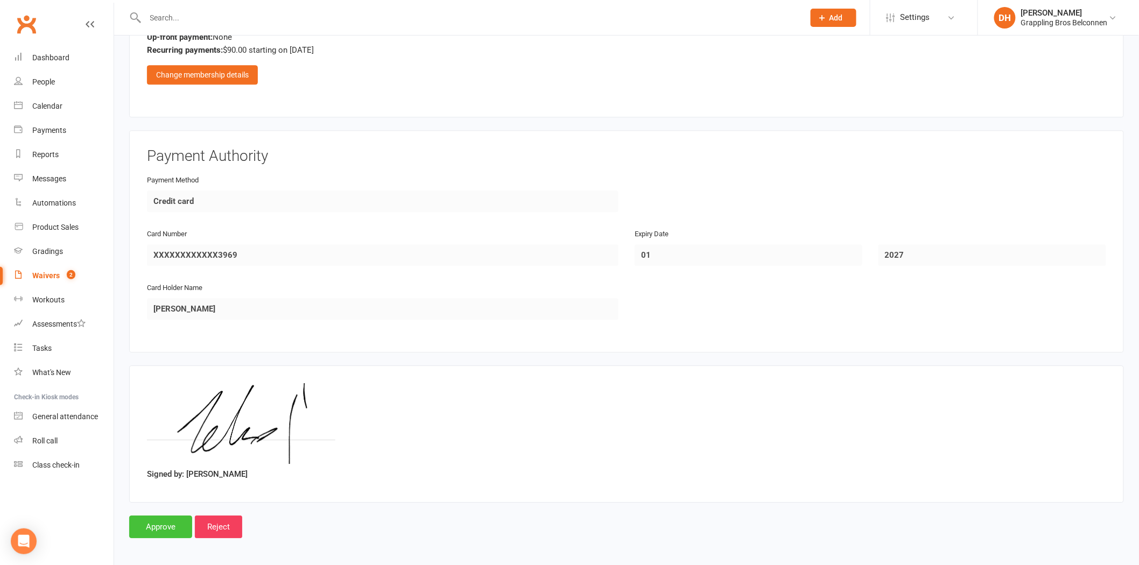
click at [165, 524] on input "Approve" at bounding box center [160, 527] width 63 height 23
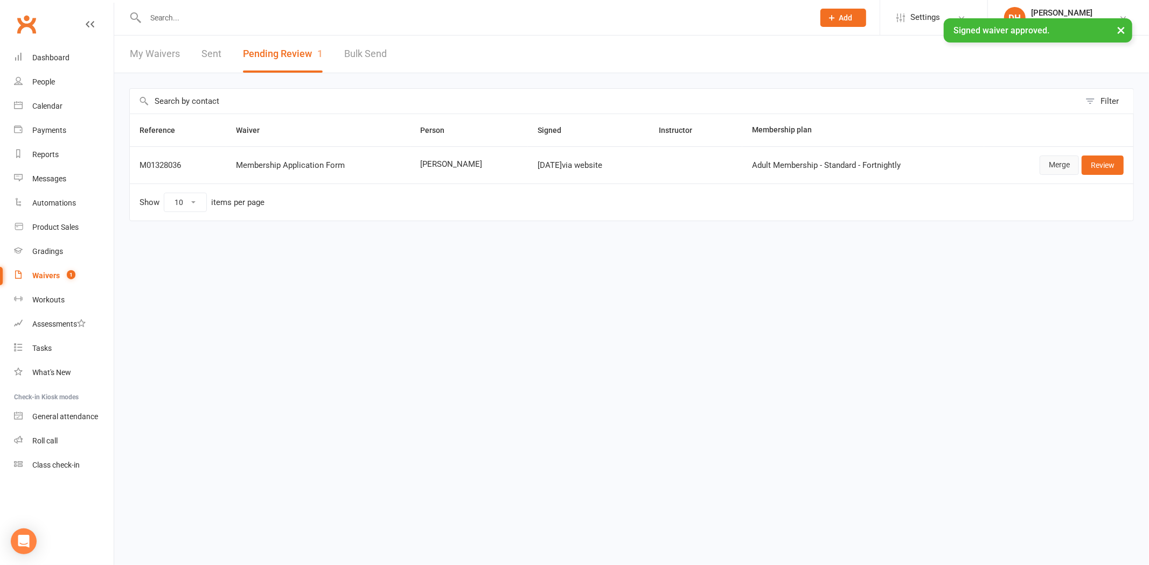
click at [1058, 166] on link "Merge" at bounding box center [1058, 165] width 39 height 19
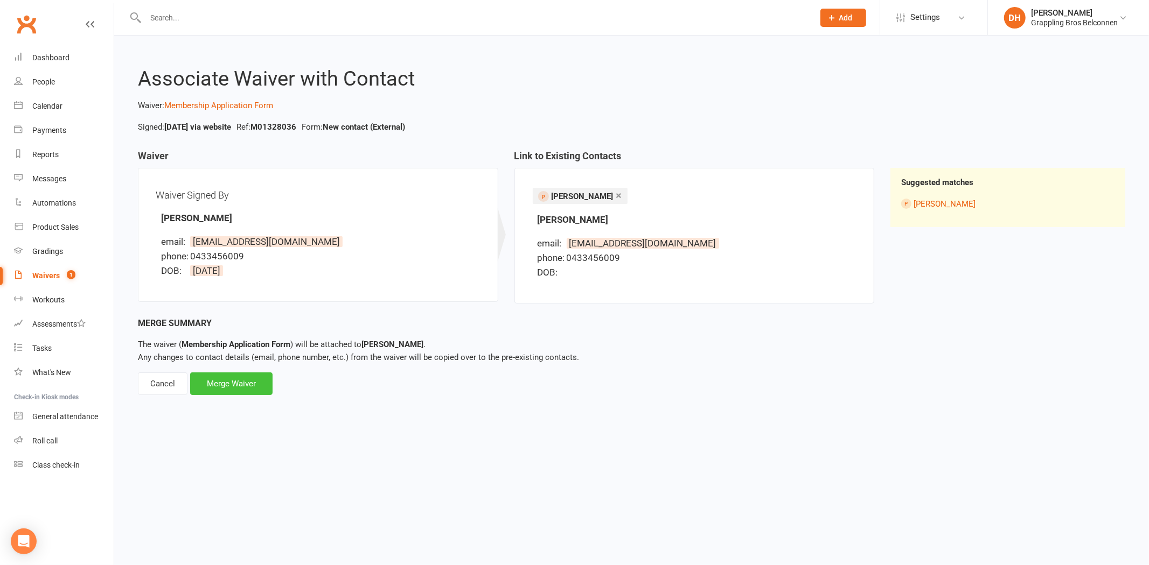
click at [221, 380] on div "Merge Waiver" at bounding box center [231, 384] width 82 height 23
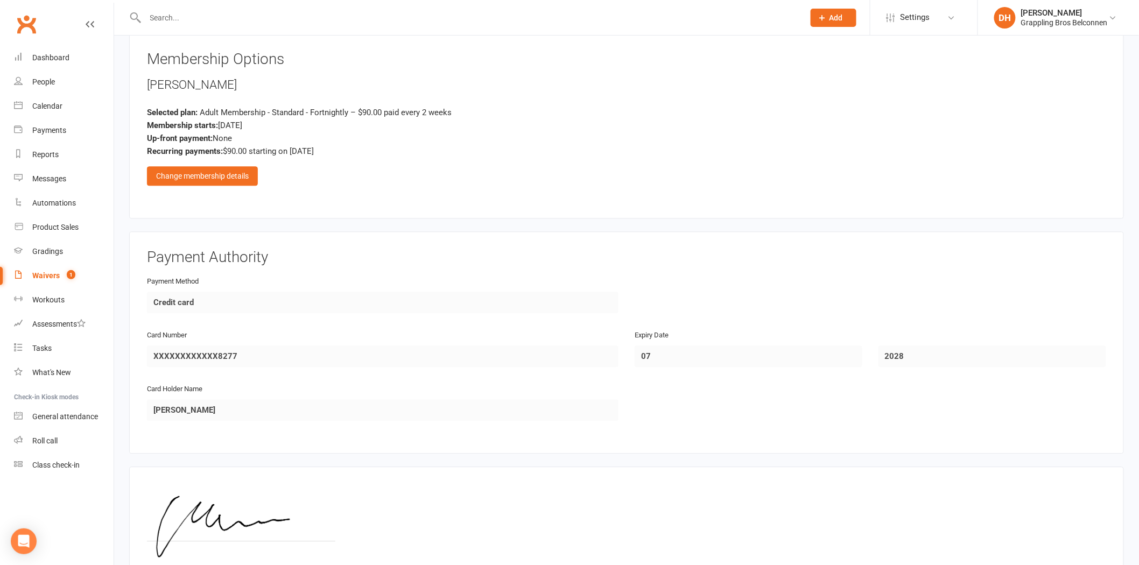
scroll to position [1089, 0]
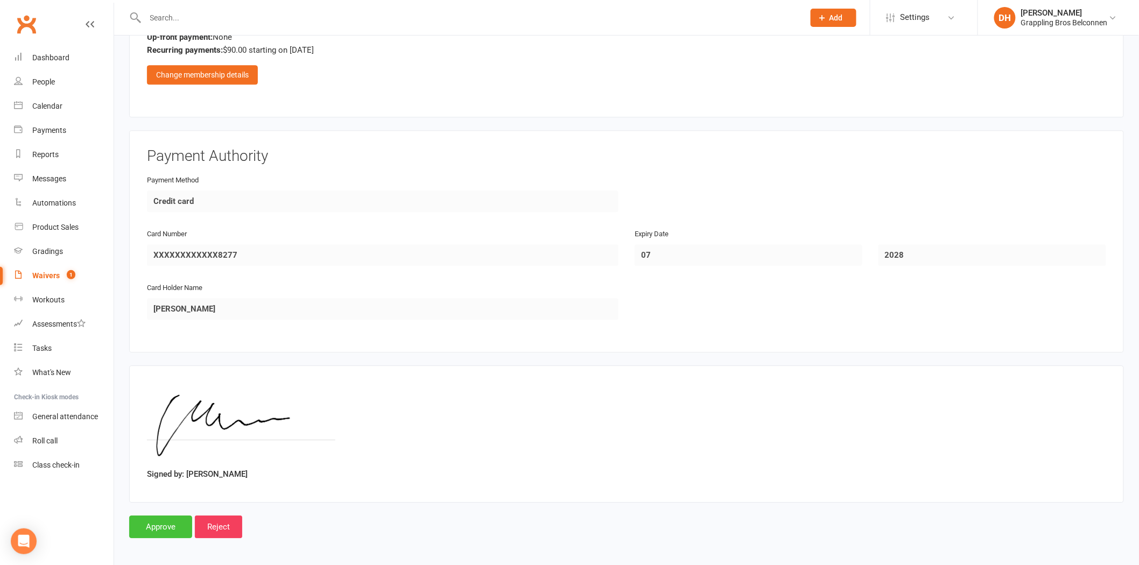
click at [169, 527] on input "Approve" at bounding box center [160, 527] width 63 height 23
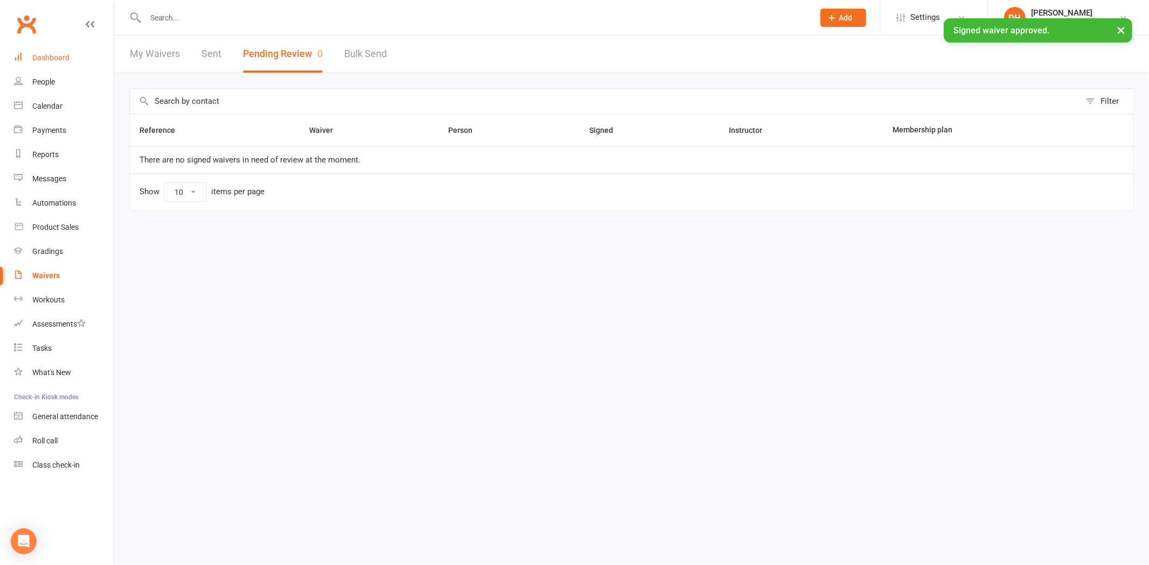
click at [40, 49] on link "Dashboard" at bounding box center [64, 58] width 100 height 24
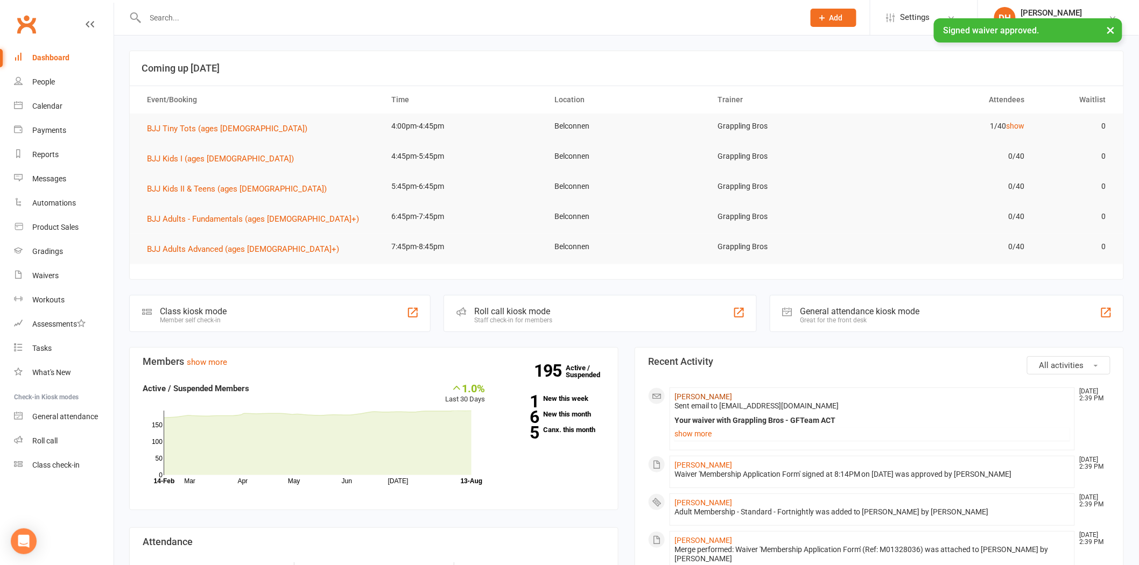
click at [732, 395] on link "Muhammad Abdillah" at bounding box center [704, 397] width 58 height 9
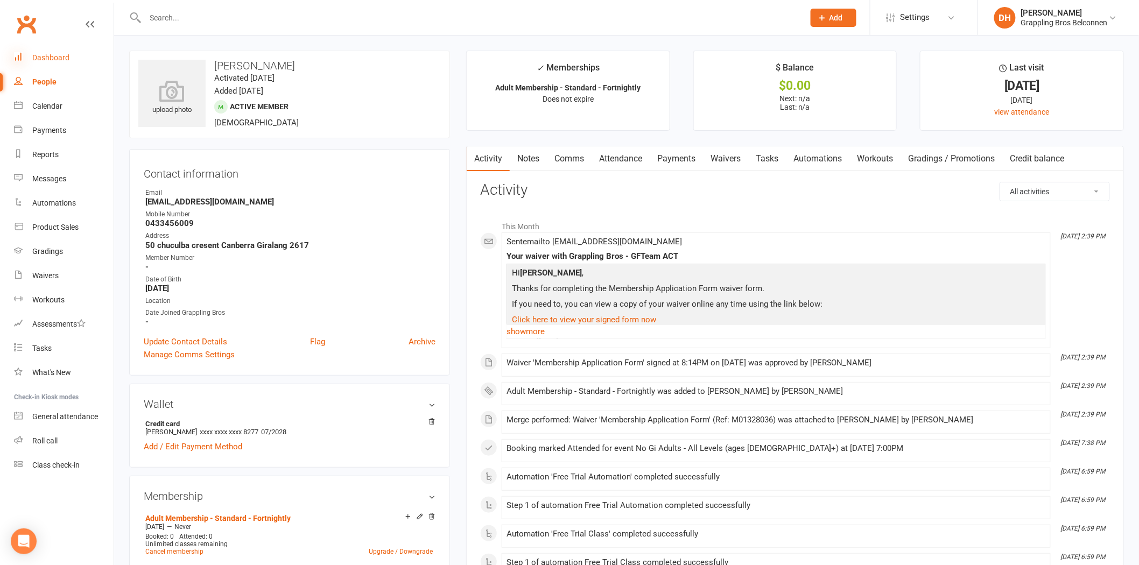
click at [17, 53] on icon at bounding box center [18, 56] width 9 height 9
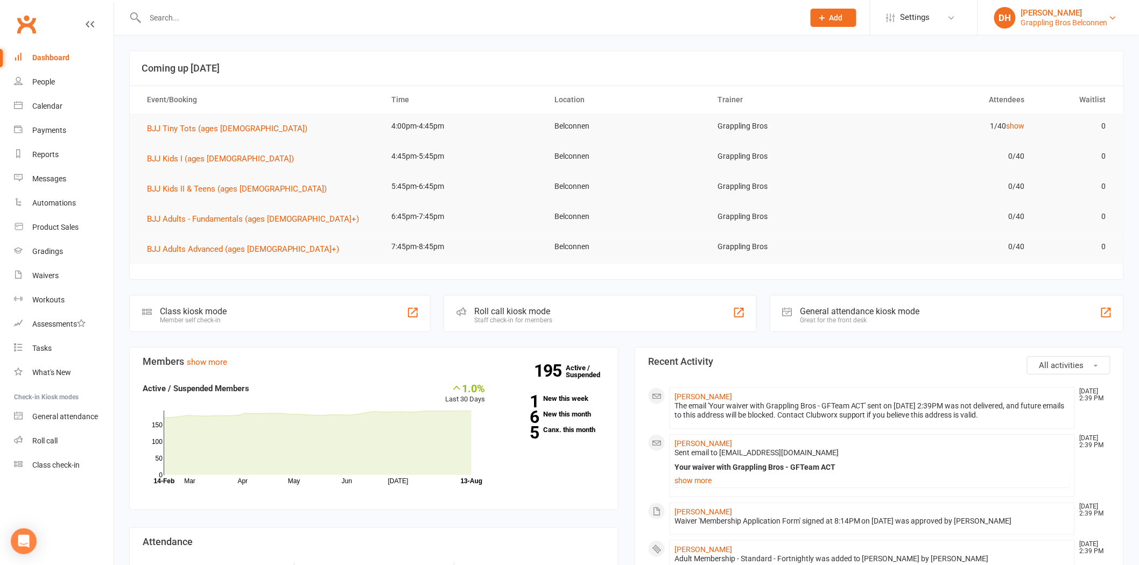
drag, startPoint x: 1031, startPoint y: 31, endPoint x: 1032, endPoint y: 19, distance: 11.4
click at [1031, 29] on li "DH Debra Hay Grappling Bros Belconnen Signed in as: Grappling Bros Belconnen Sw…" at bounding box center [1059, 17] width 162 height 35
click at [1032, 19] on div "Grappling Bros Belconnen" at bounding box center [1064, 23] width 87 height 10
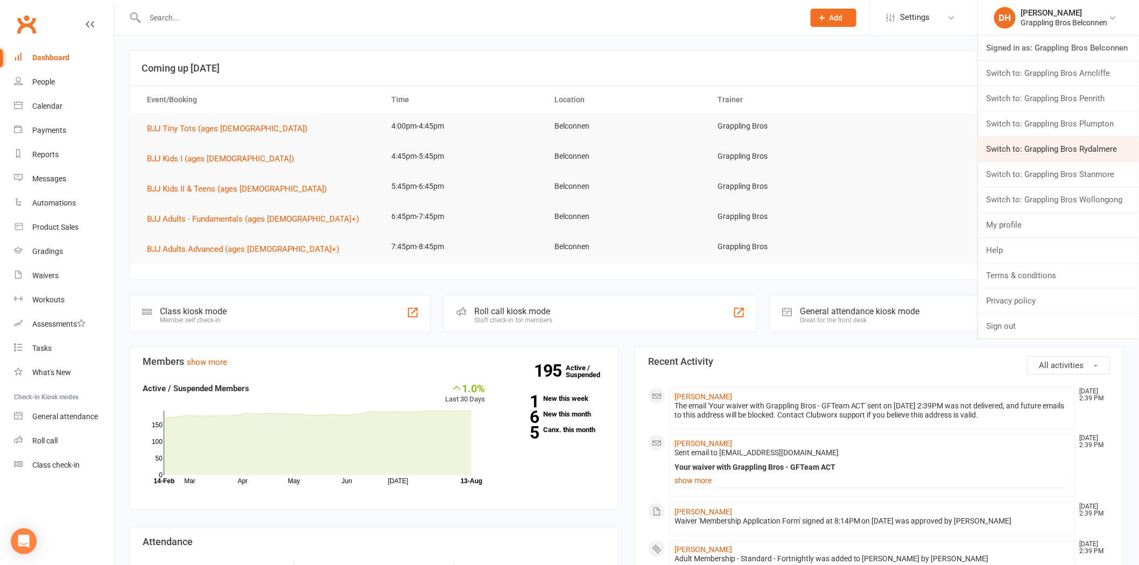
click at [1026, 149] on link "Switch to: Grappling Bros Rydalmere" at bounding box center [1058, 149] width 161 height 25
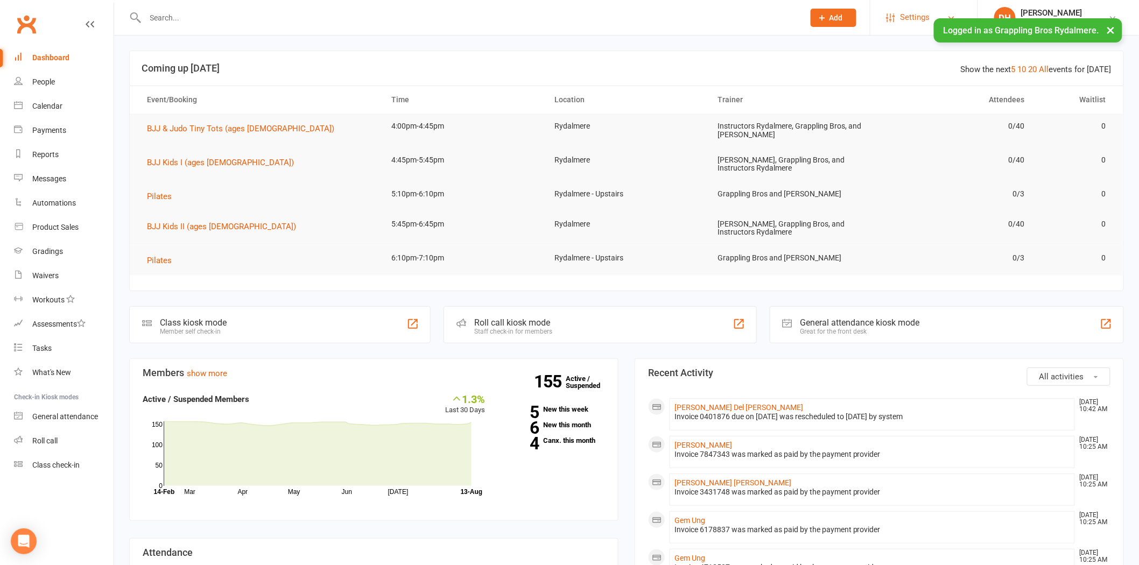
click at [901, 18] on span "Settings" at bounding box center [916, 17] width 30 height 24
click at [903, 52] on link "Membership Plans" at bounding box center [924, 48] width 107 height 25
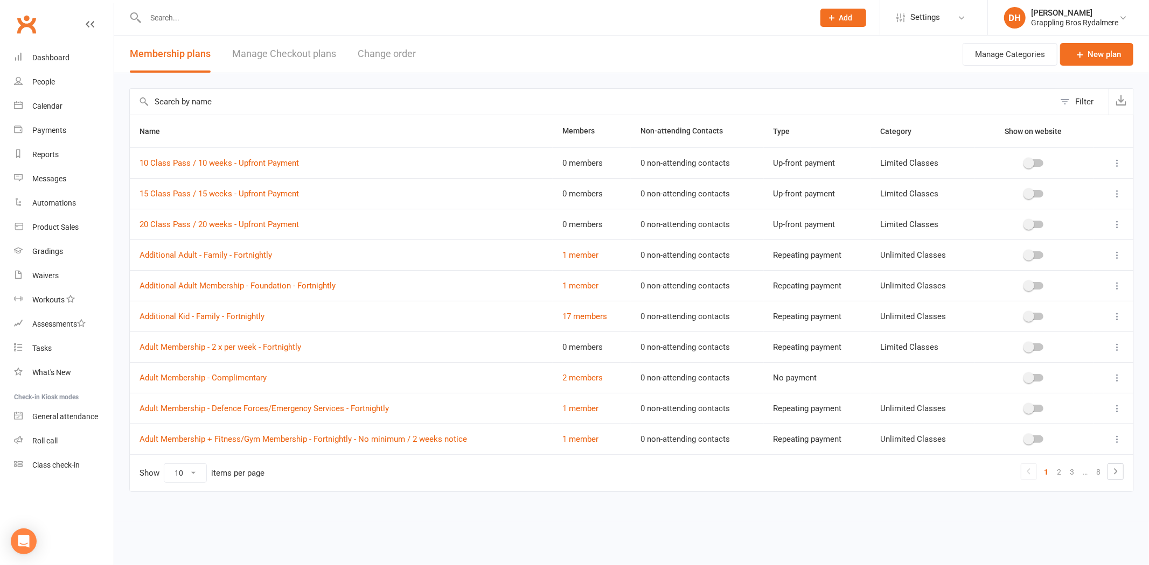
click at [206, 100] on input "text" at bounding box center [592, 102] width 925 height 26
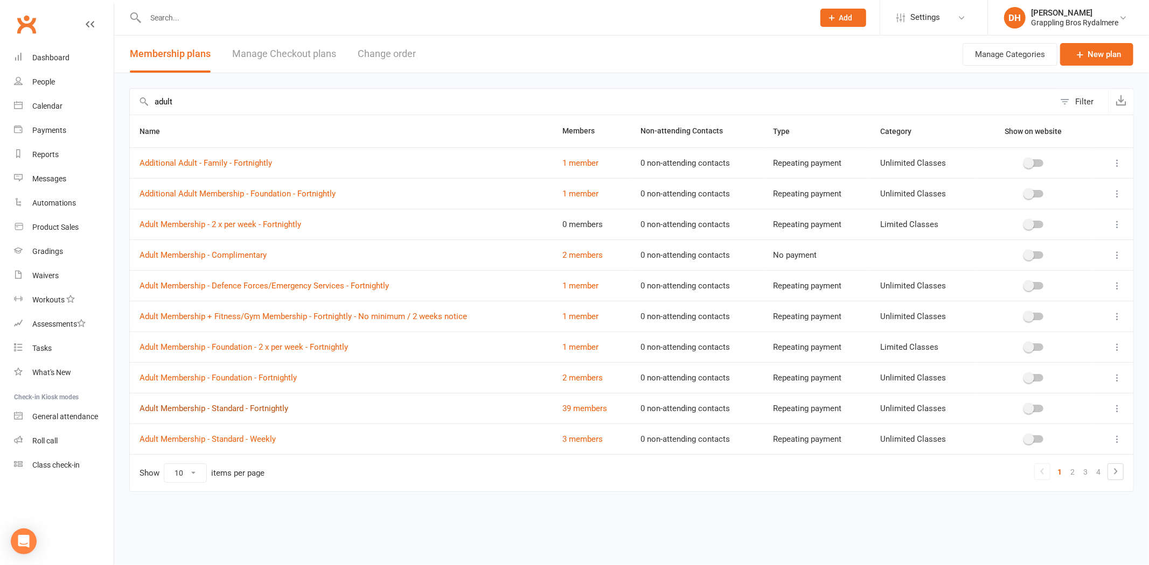
type input "adult"
click at [244, 410] on link "Adult Membership - Standard - Fortnightly" at bounding box center [213, 409] width 149 height 10
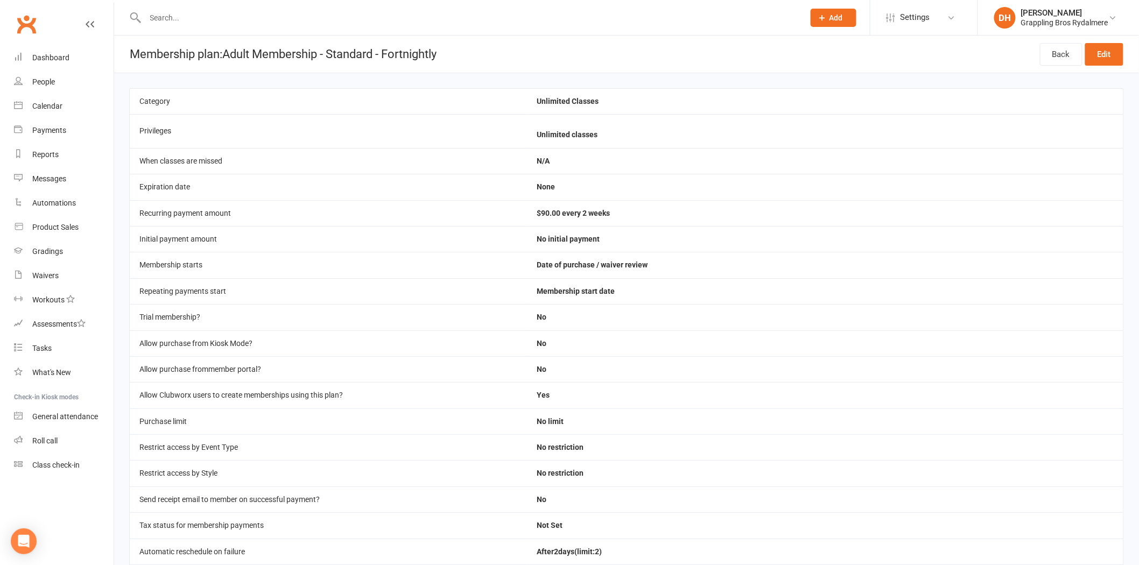
click at [704, 172] on td "N/A" at bounding box center [825, 161] width 597 height 26
click at [1045, 16] on div "[PERSON_NAME]" at bounding box center [1064, 13] width 87 height 10
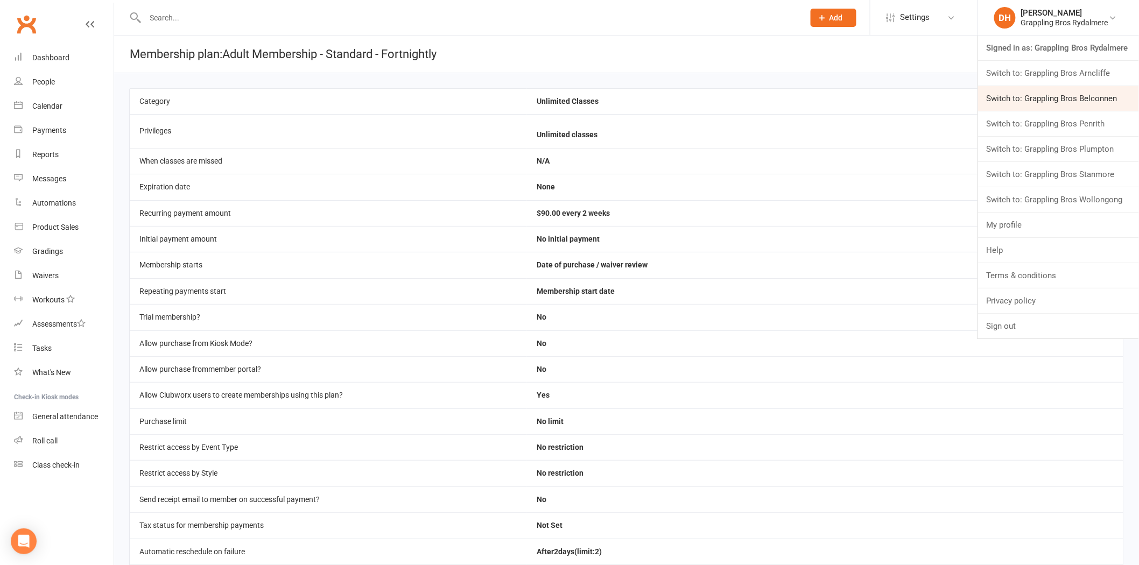
click at [1035, 90] on link "Switch to: Grappling Bros Belconnen" at bounding box center [1058, 98] width 161 height 25
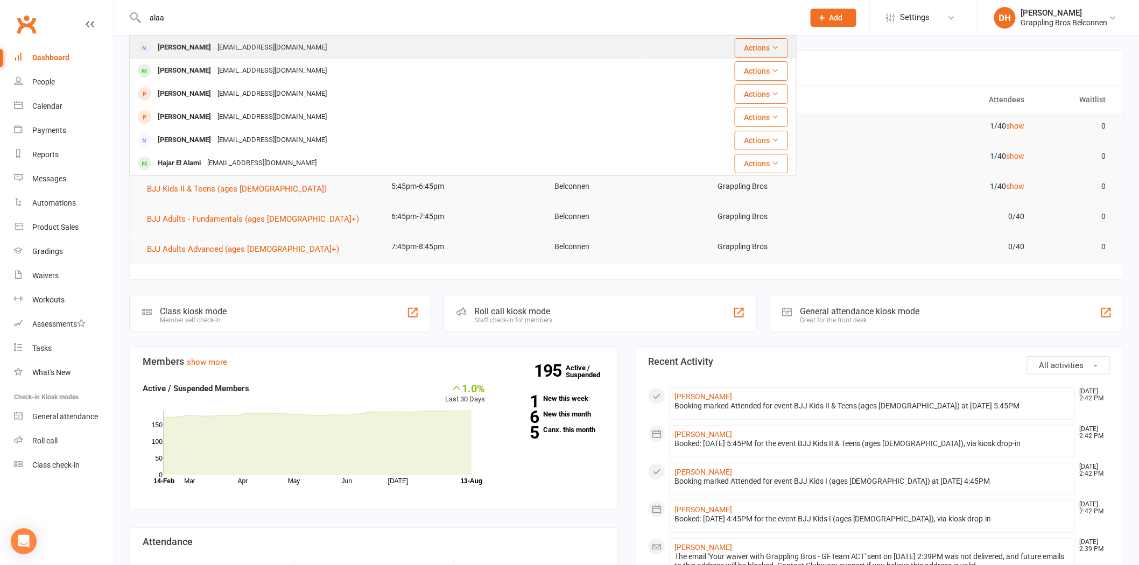
type input "alaa"
click at [214, 45] on div "Alaa.habeb@gmail.com" at bounding box center [272, 48] width 116 height 16
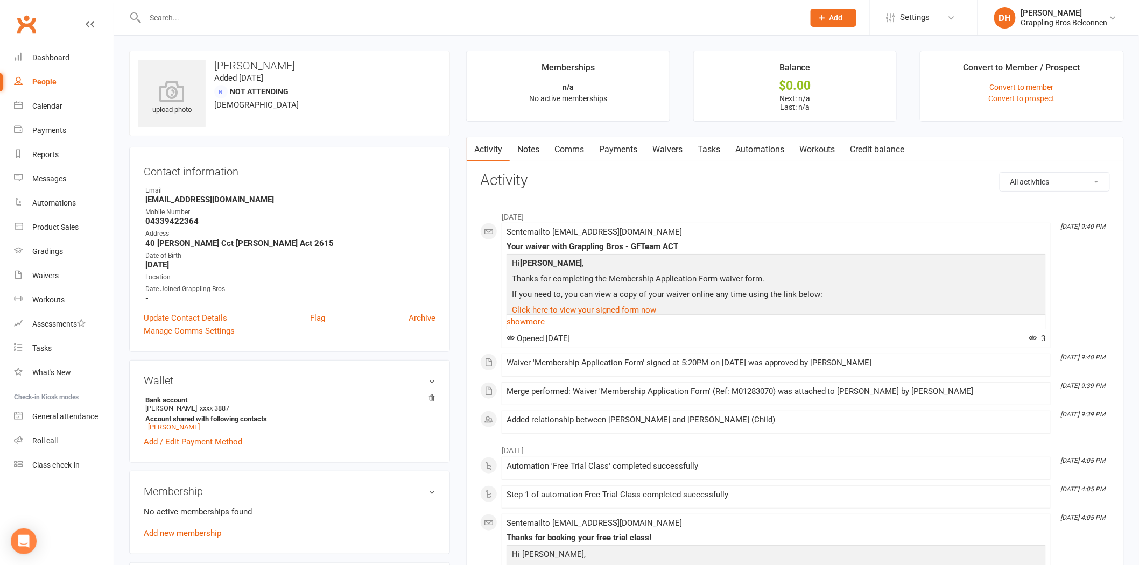
click at [589, 149] on link "Comms" at bounding box center [569, 149] width 45 height 25
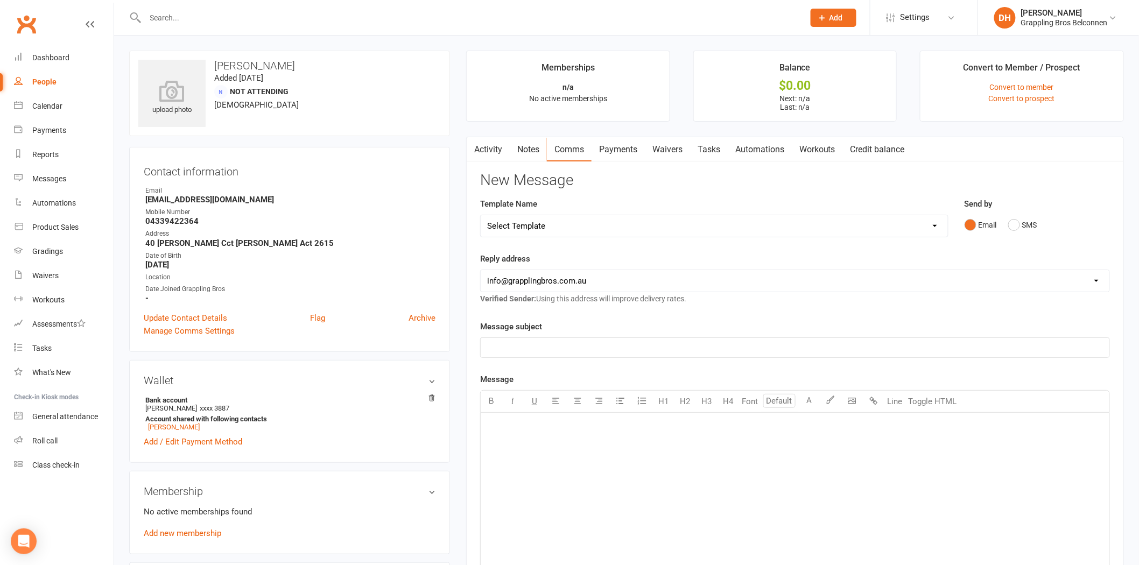
click at [642, 154] on link "Payments" at bounding box center [618, 149] width 53 height 25
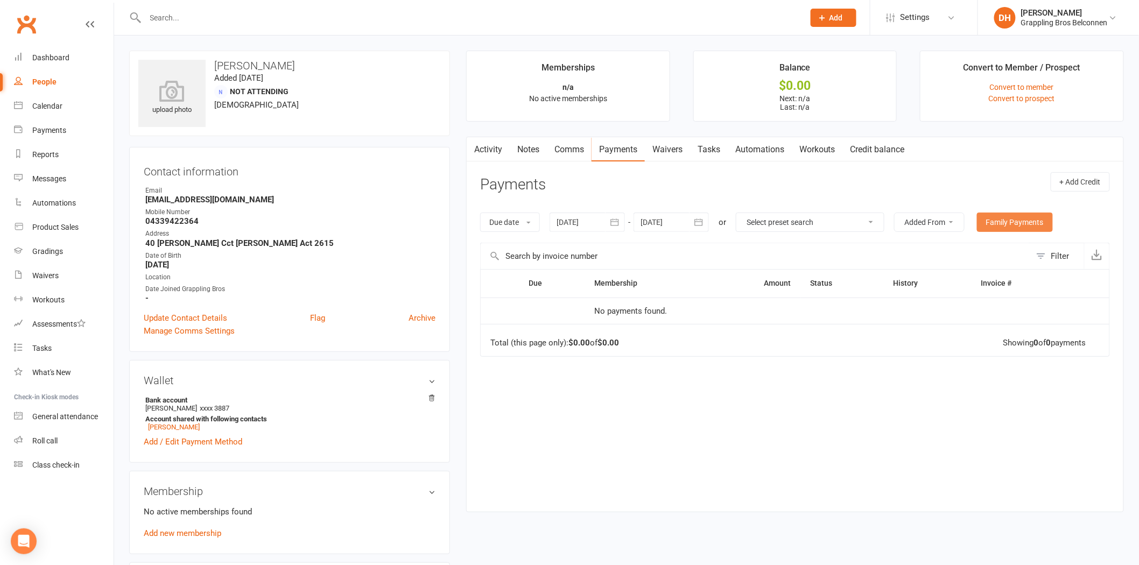
click at [1024, 219] on link "Family Payments" at bounding box center [1015, 222] width 76 height 19
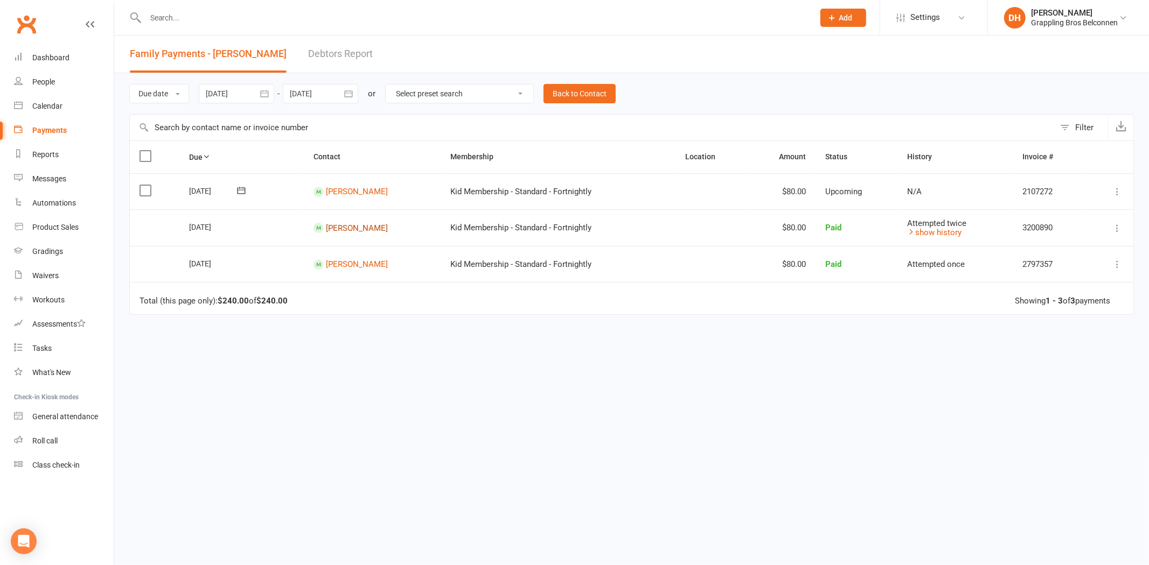
click at [359, 197] on link "Naz Habeb" at bounding box center [357, 192] width 62 height 10
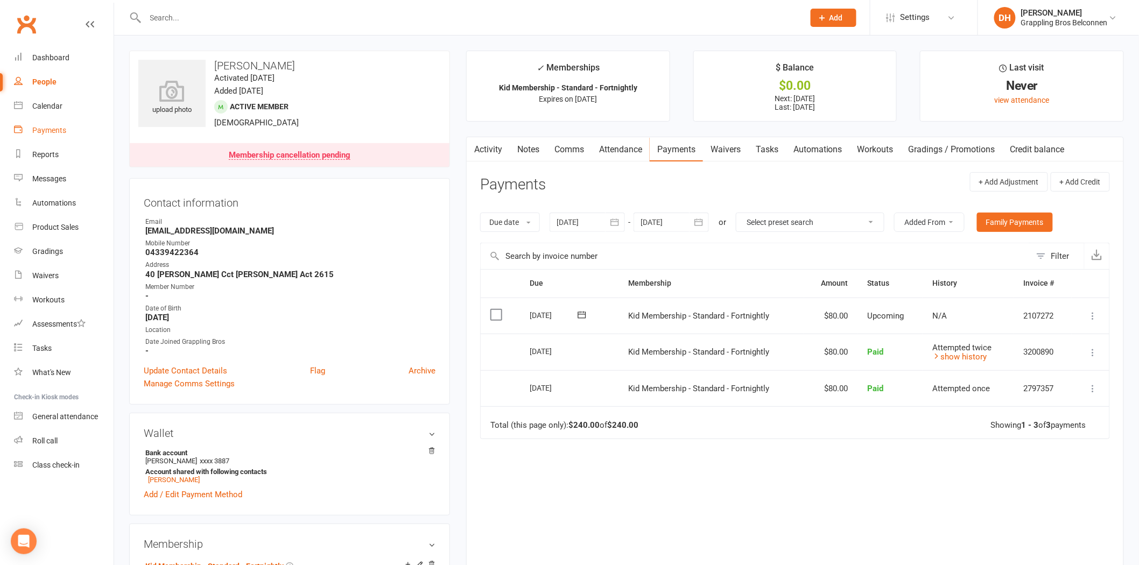
drag, startPoint x: 60, startPoint y: 130, endPoint x: 73, endPoint y: 121, distance: 15.8
click at [60, 130] on div "Payments" at bounding box center [49, 130] width 34 height 9
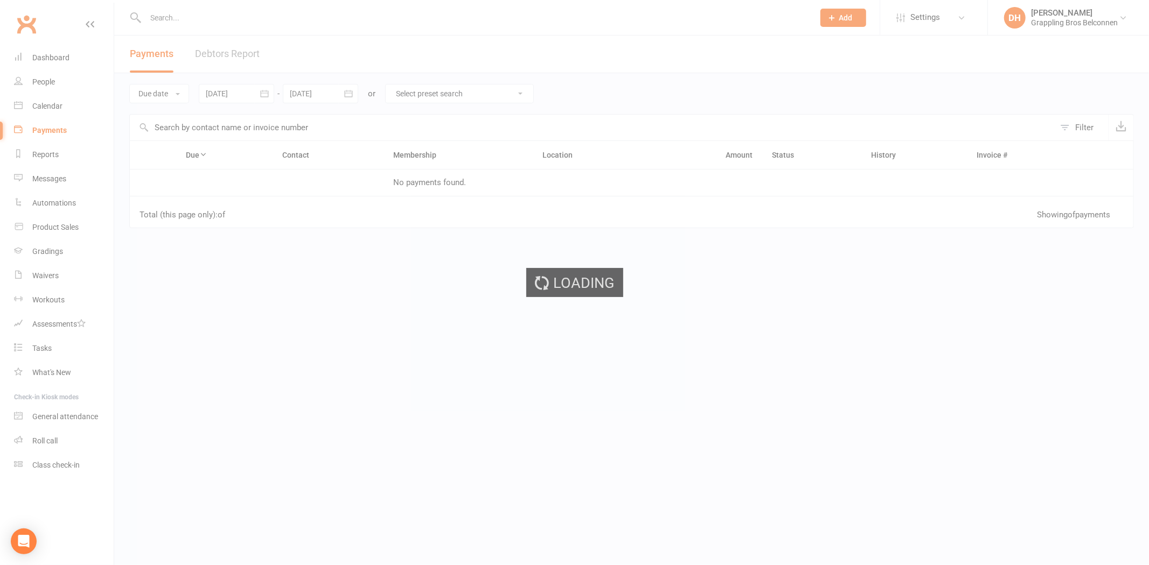
click at [229, 45] on div "Loading" at bounding box center [574, 282] width 1149 height 565
click at [228, 49] on div "Loading" at bounding box center [574, 282] width 1149 height 565
click at [225, 53] on link "Debtors Report" at bounding box center [227, 54] width 65 height 37
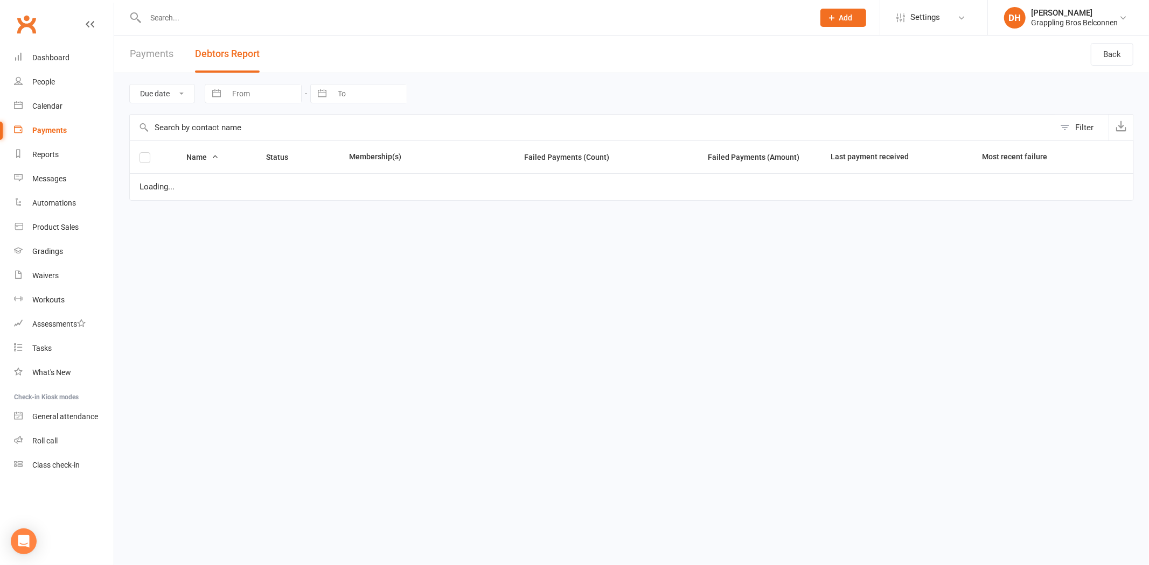
click at [209, 131] on input "text" at bounding box center [592, 128] width 925 height 26
type input "habeb"
click at [201, 18] on input "text" at bounding box center [474, 17] width 664 height 15
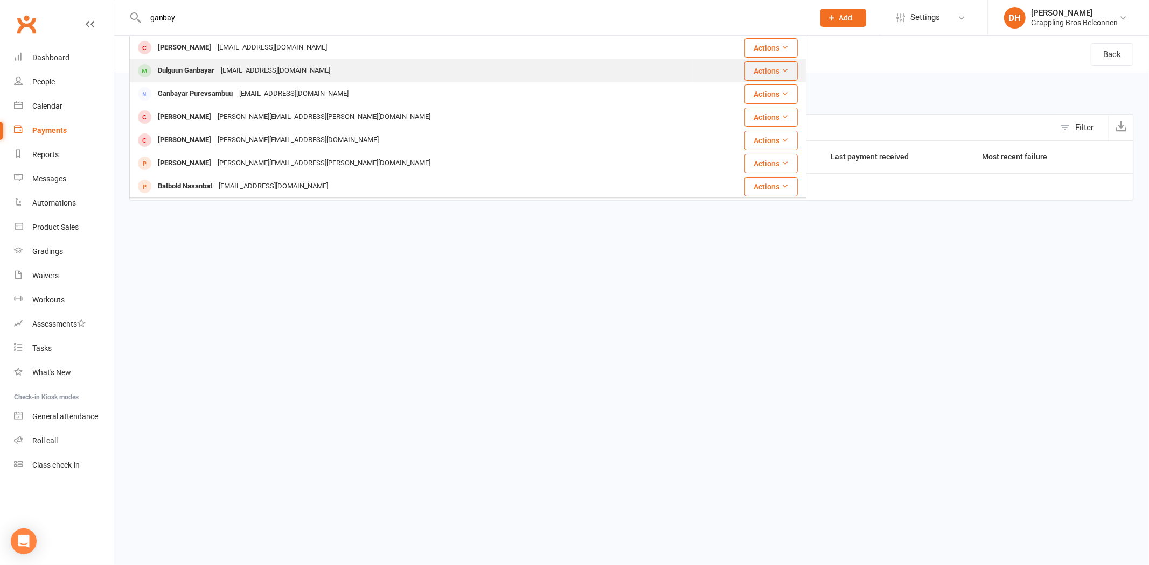
type input "ganbay"
click at [205, 73] on div "Dulguun Ganbayar" at bounding box center [186, 71] width 63 height 16
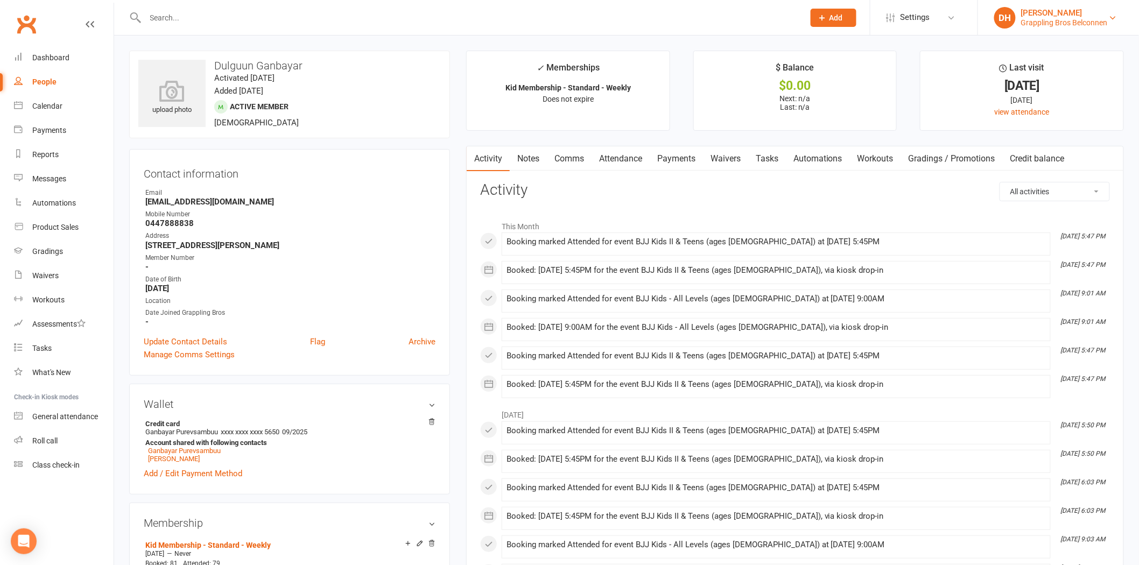
click at [1042, 11] on div "[PERSON_NAME]" at bounding box center [1064, 13] width 87 height 10
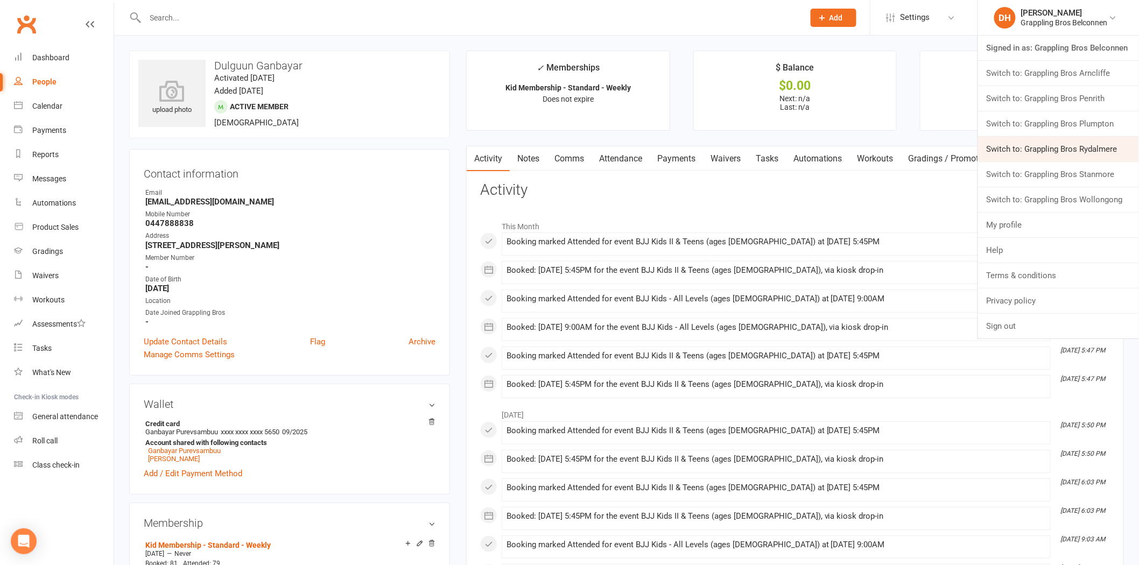
click at [1047, 148] on link "Switch to: Grappling Bros Rydalmere" at bounding box center [1058, 149] width 161 height 25
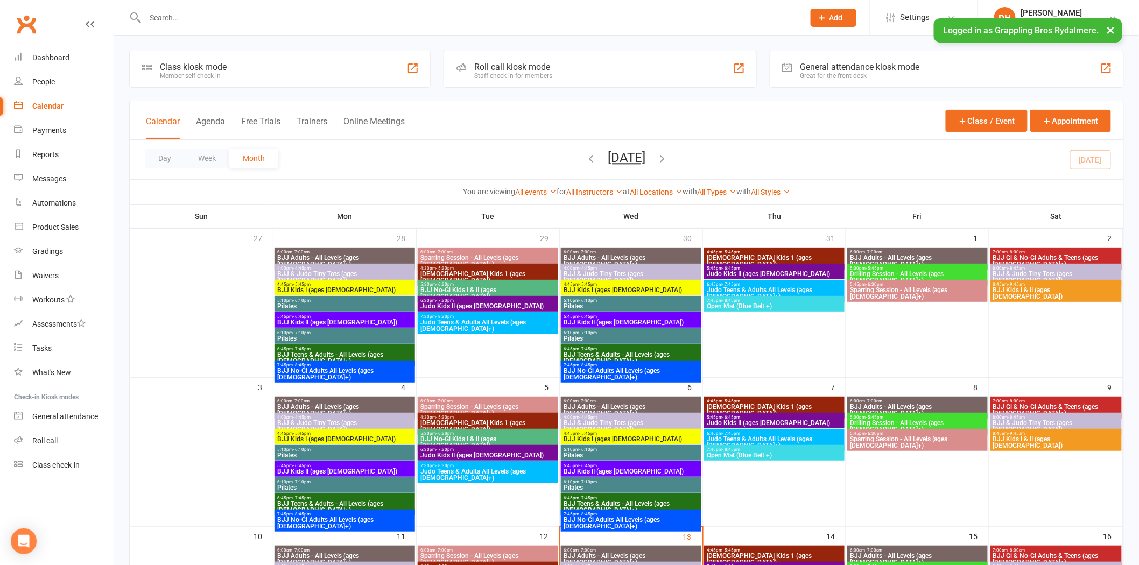
click at [668, 153] on icon "button" at bounding box center [662, 158] width 12 height 12
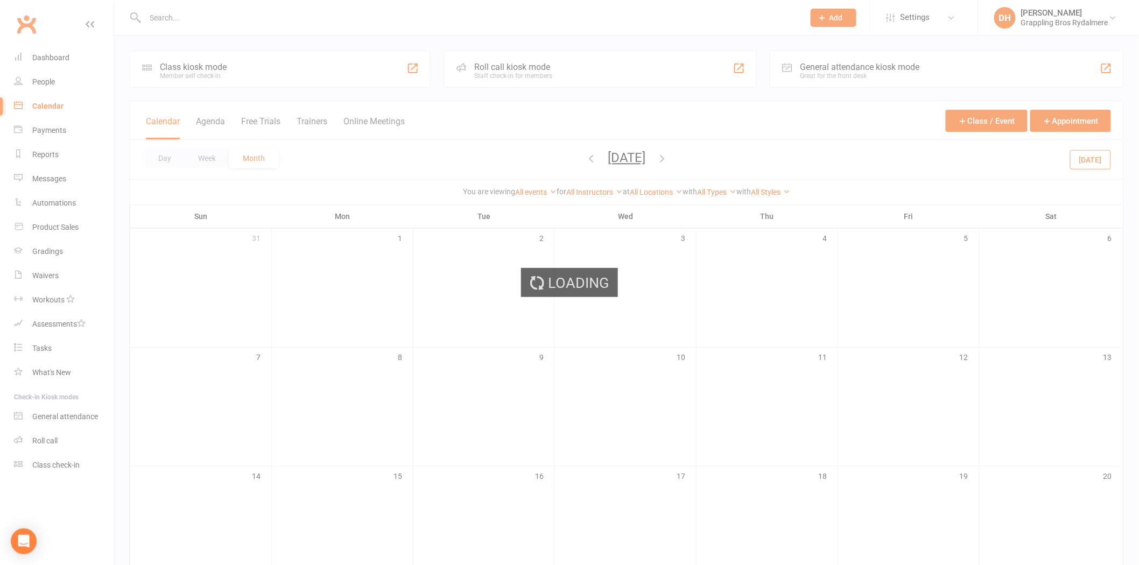
click at [683, 153] on div "Loading" at bounding box center [569, 282] width 1139 height 565
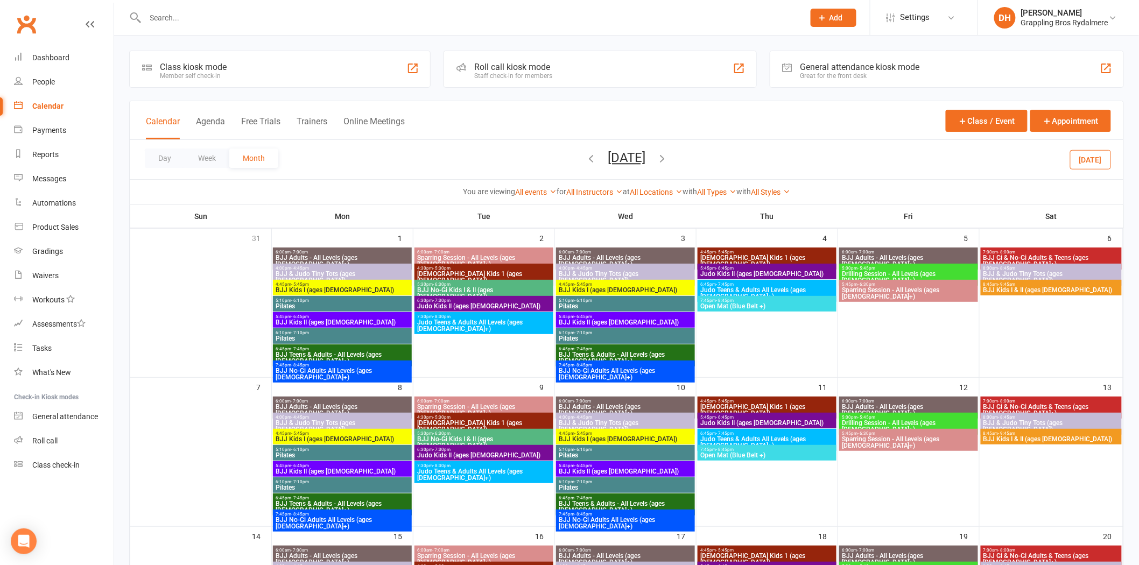
click at [668, 157] on icon "button" at bounding box center [662, 158] width 12 height 12
click at [1033, 404] on span "BJJ Gi & No-Gi Adults & Teens (ages [DEMOGRAPHIC_DATA]+)" at bounding box center [1051, 410] width 137 height 13
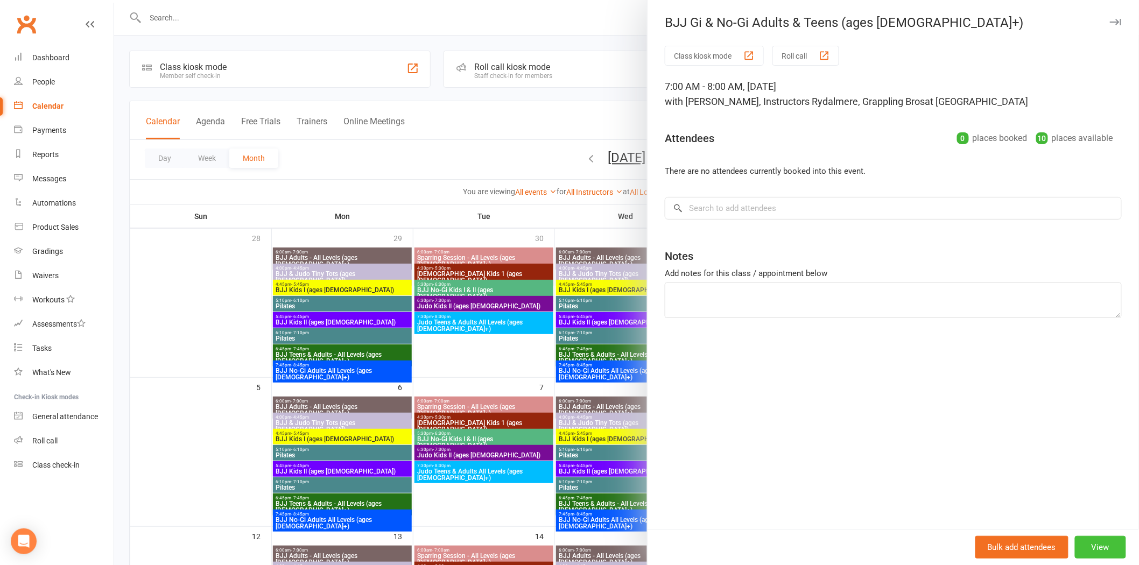
click at [1100, 549] on button "View" at bounding box center [1100, 547] width 51 height 23
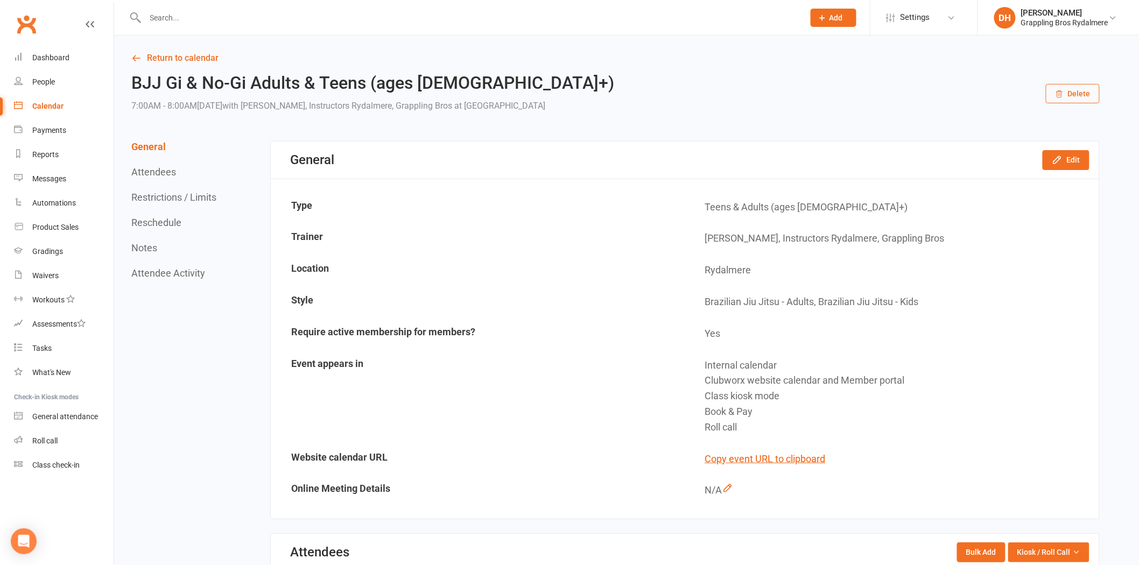
scroll to position [494, 0]
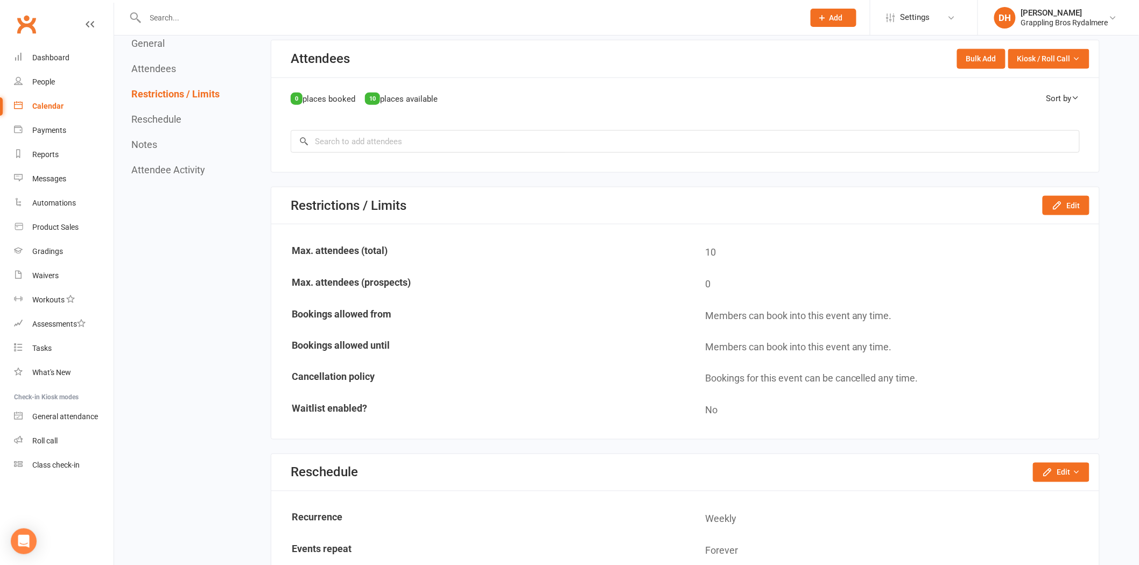
click at [92, 27] on icon at bounding box center [90, 24] width 9 height 9
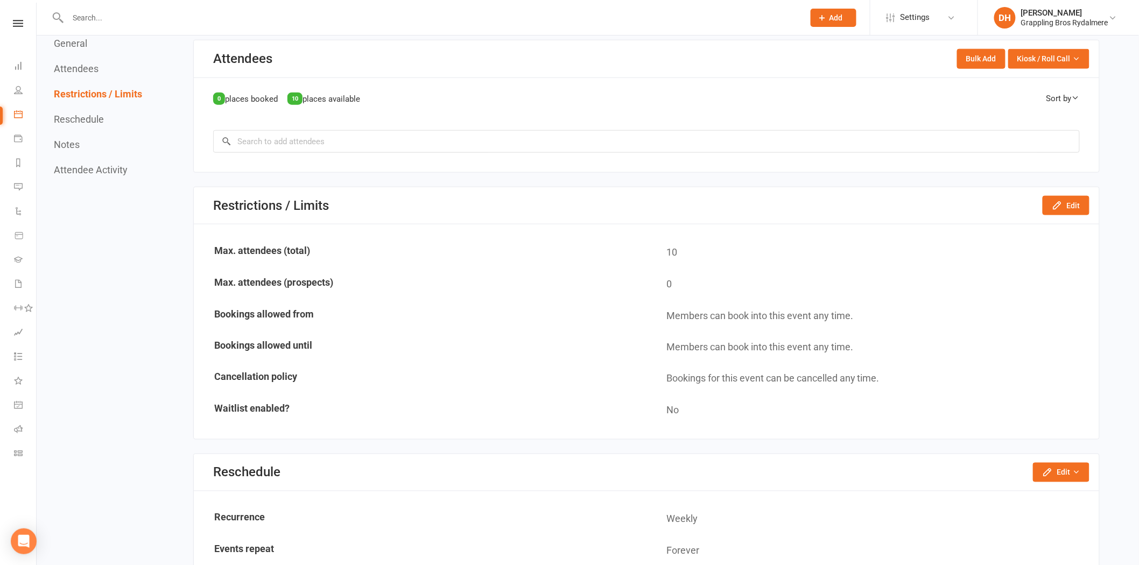
scroll to position [0, 0]
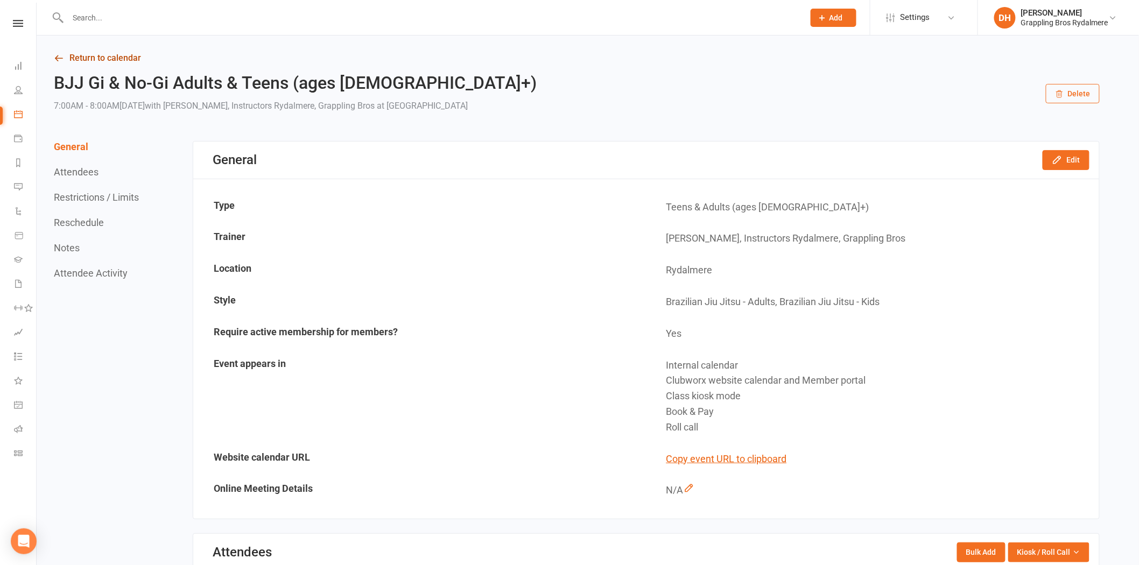
click at [93, 54] on link "Return to calendar" at bounding box center [577, 58] width 1046 height 15
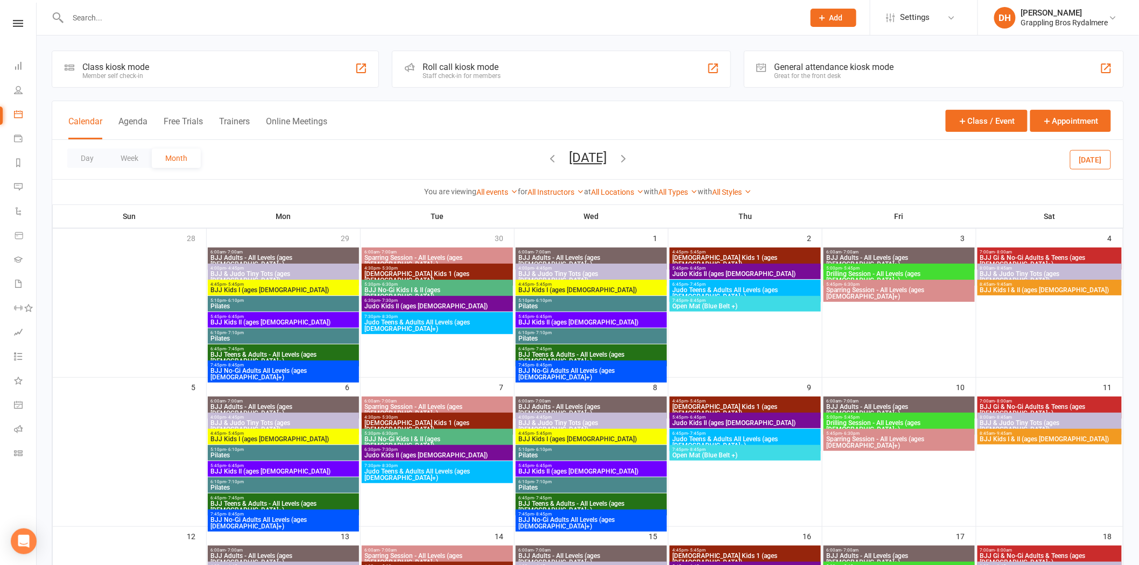
click at [1025, 420] on span "BJJ & Judo Tiny Tots (ages 4-6)" at bounding box center [1050, 426] width 140 height 13
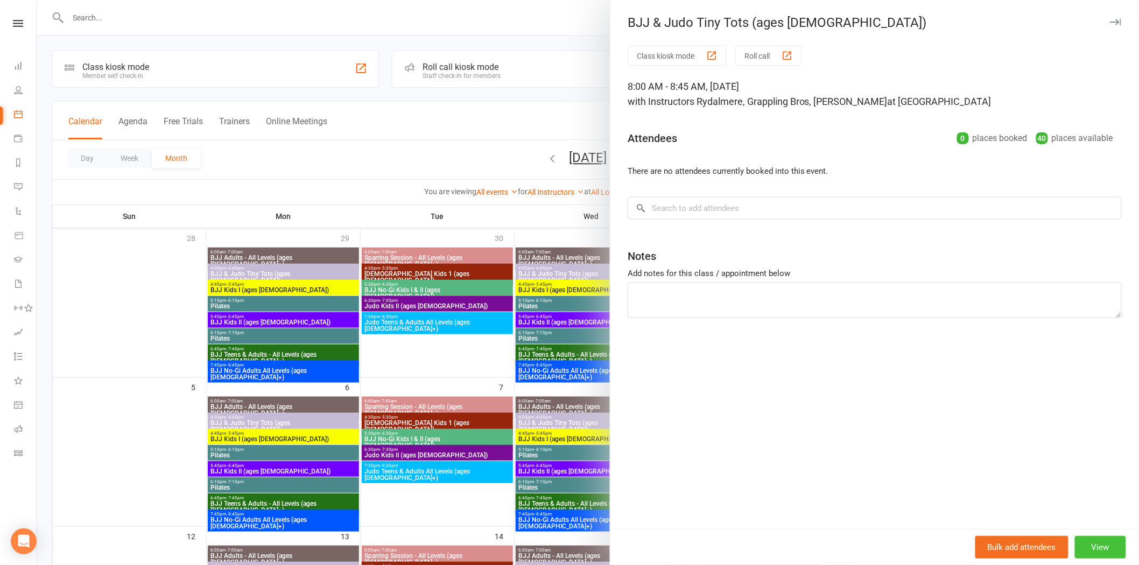
click at [1107, 552] on button "View" at bounding box center [1100, 547] width 51 height 23
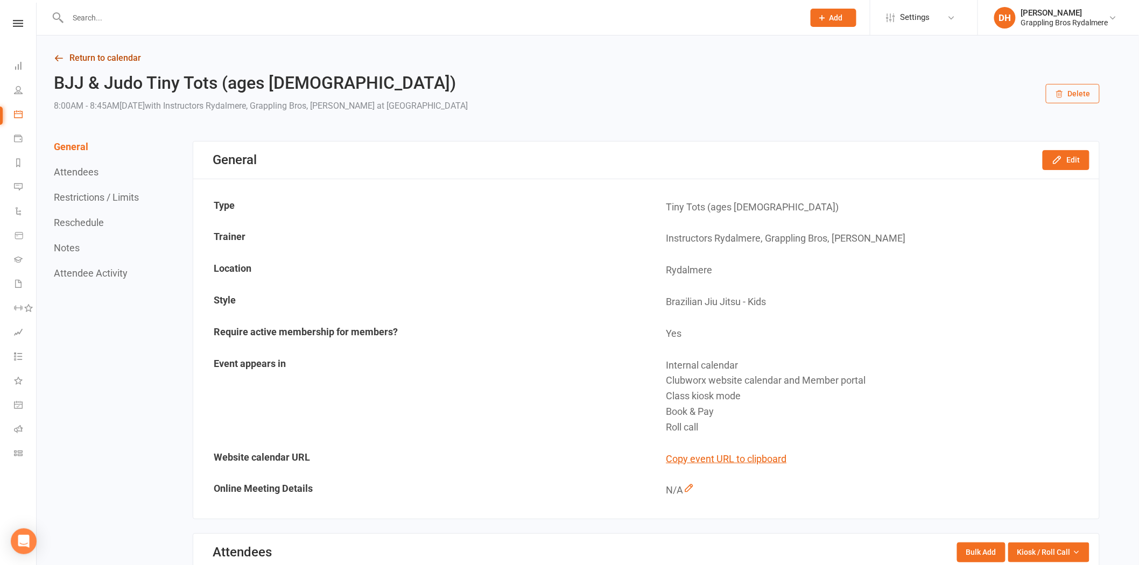
click at [82, 53] on link "Return to calendar" at bounding box center [577, 58] width 1046 height 15
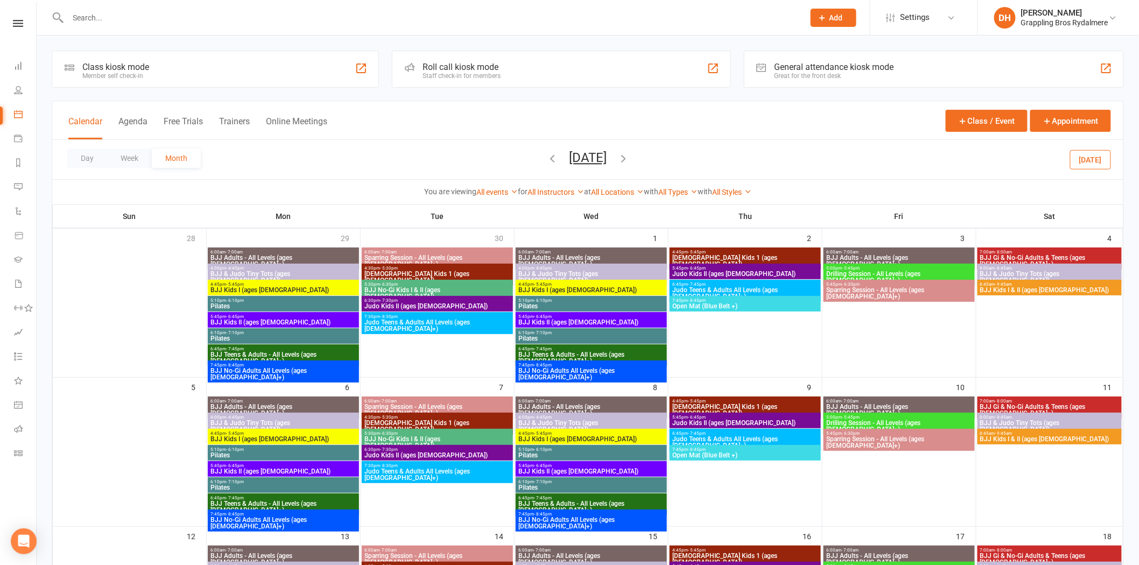
click at [1068, 435] on span "8:45am - 9:45am" at bounding box center [1050, 433] width 140 height 5
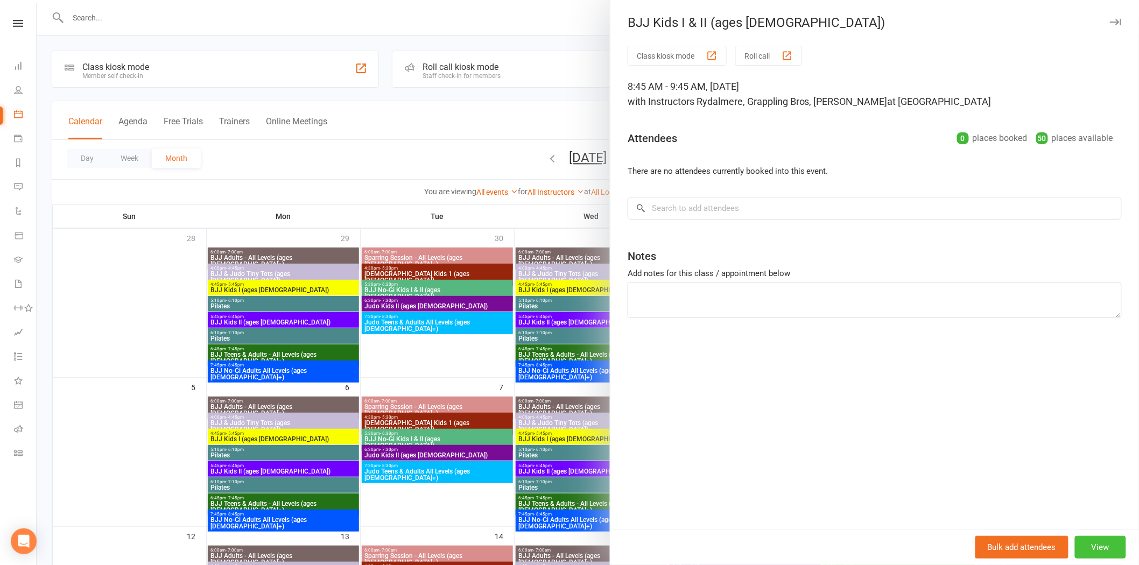
click at [1090, 538] on button "View" at bounding box center [1100, 547] width 51 height 23
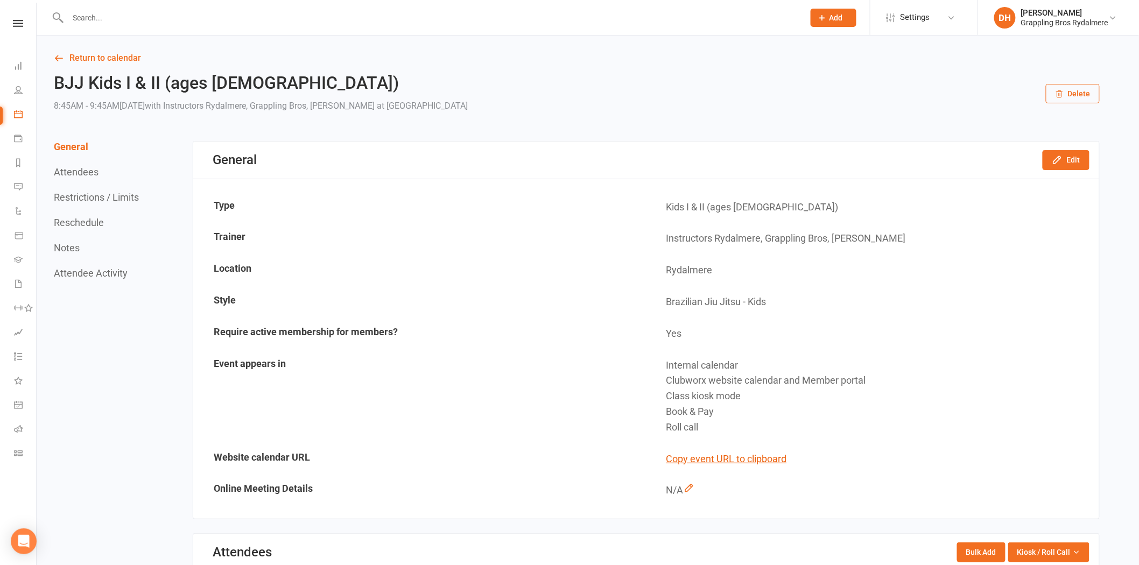
click at [97, 19] on input "text" at bounding box center [431, 17] width 732 height 15
click at [82, 65] on link "Return to calendar" at bounding box center [577, 58] width 1046 height 15
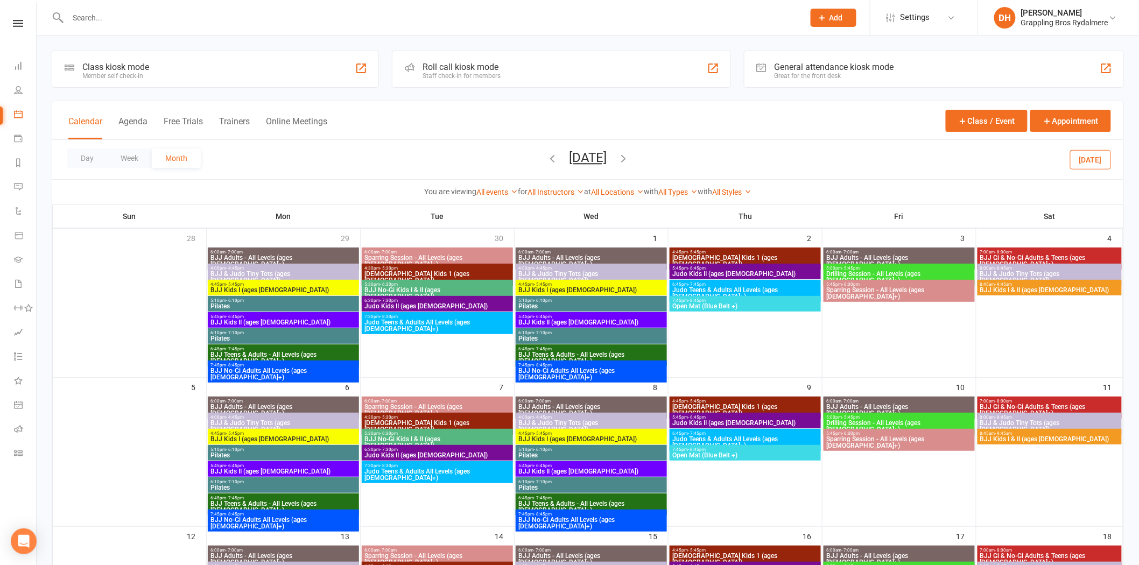
click at [548, 275] on span "BJJ & Judo Tiny Tots (ages 4-6)" at bounding box center [591, 277] width 147 height 13
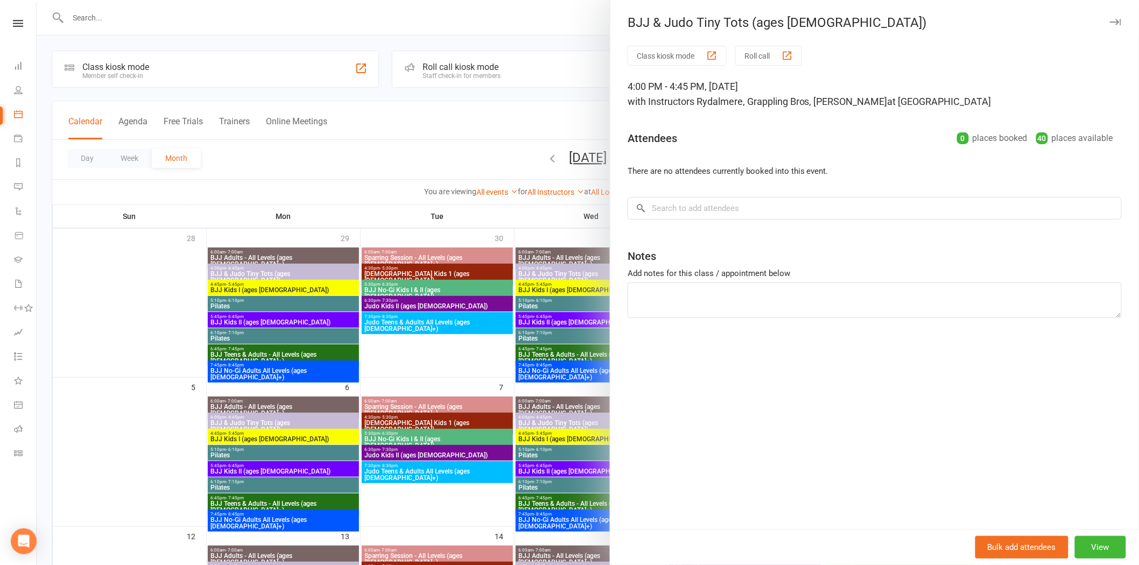
click at [542, 38] on div at bounding box center [588, 282] width 1103 height 565
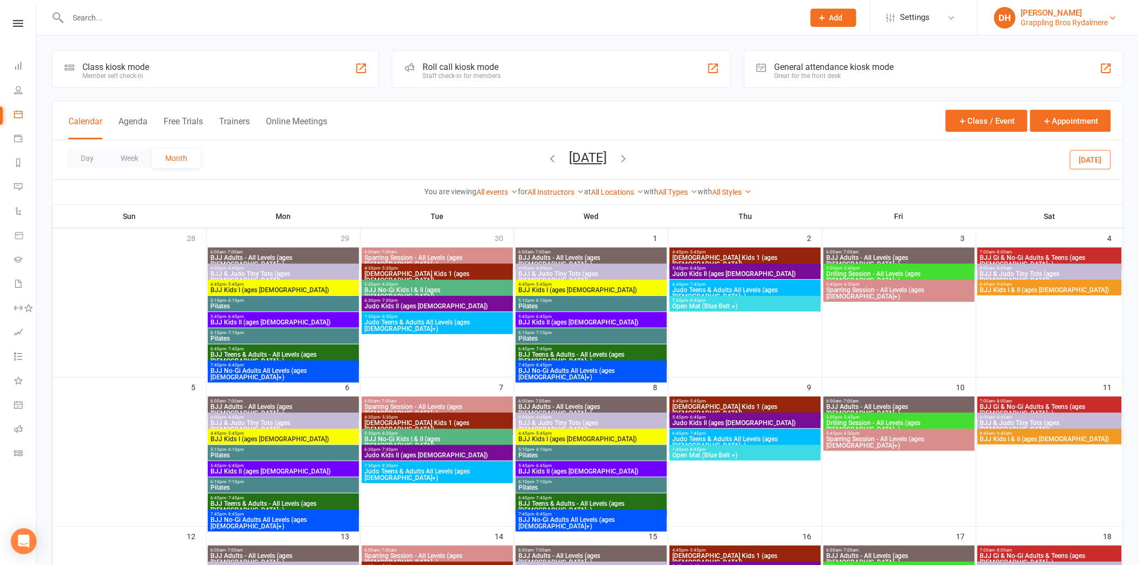
click at [1104, 11] on div "[PERSON_NAME]" at bounding box center [1064, 13] width 87 height 10
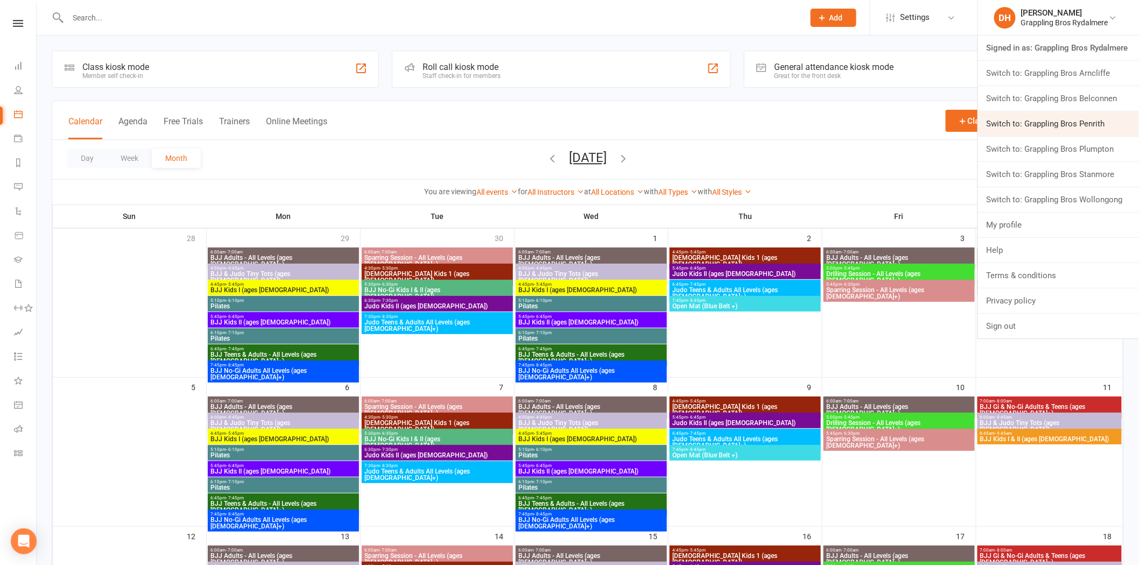
click at [1065, 125] on link "Switch to: Grappling Bros Penrith" at bounding box center [1058, 123] width 161 height 25
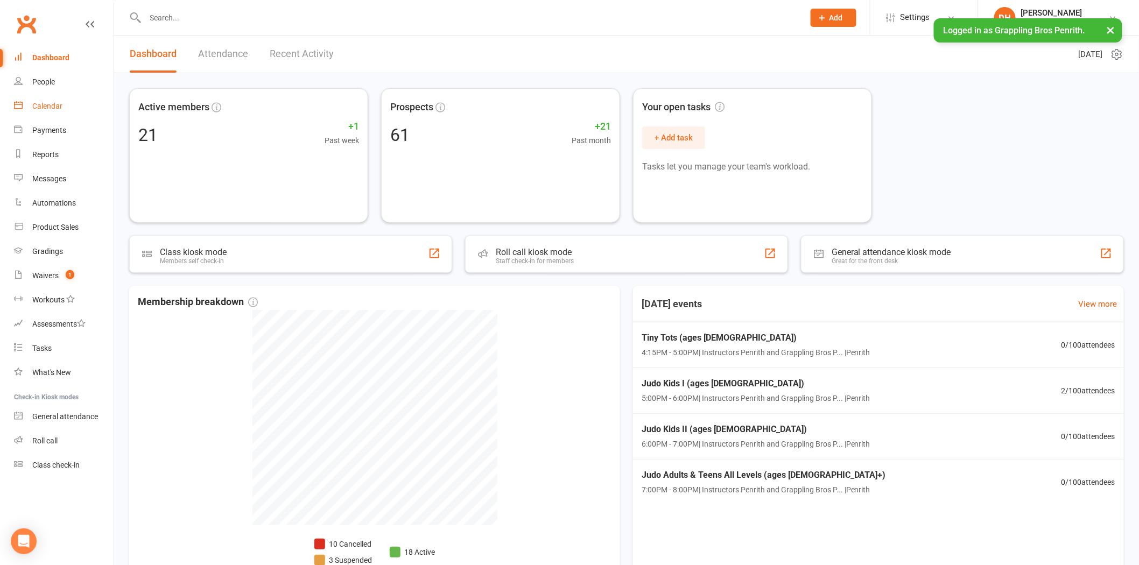
click at [29, 101] on link "Calendar" at bounding box center [64, 106] width 100 height 24
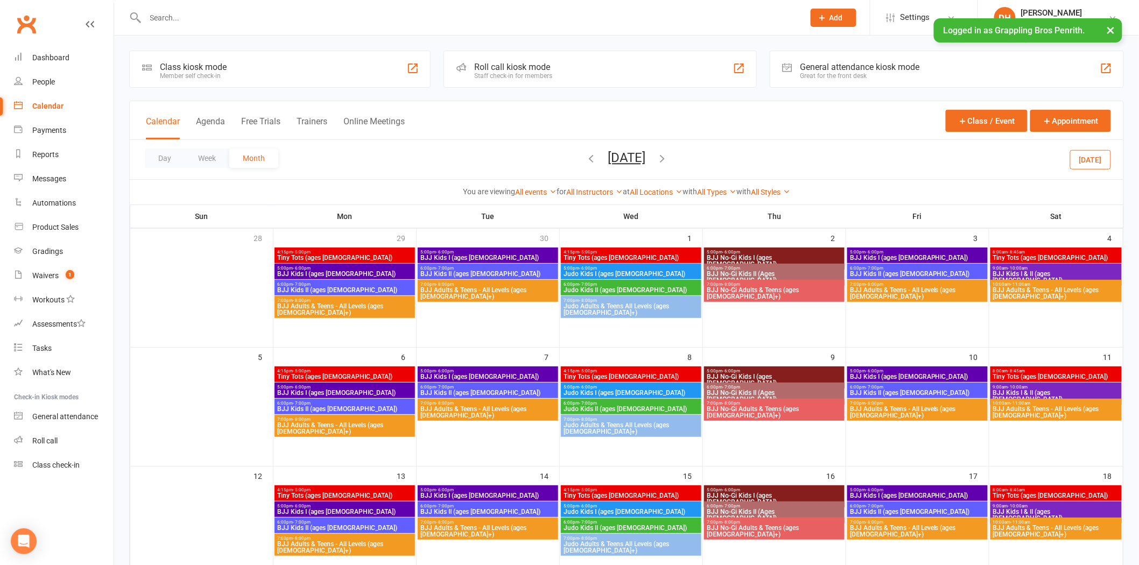
click at [668, 160] on icon "button" at bounding box center [662, 158] width 12 height 12
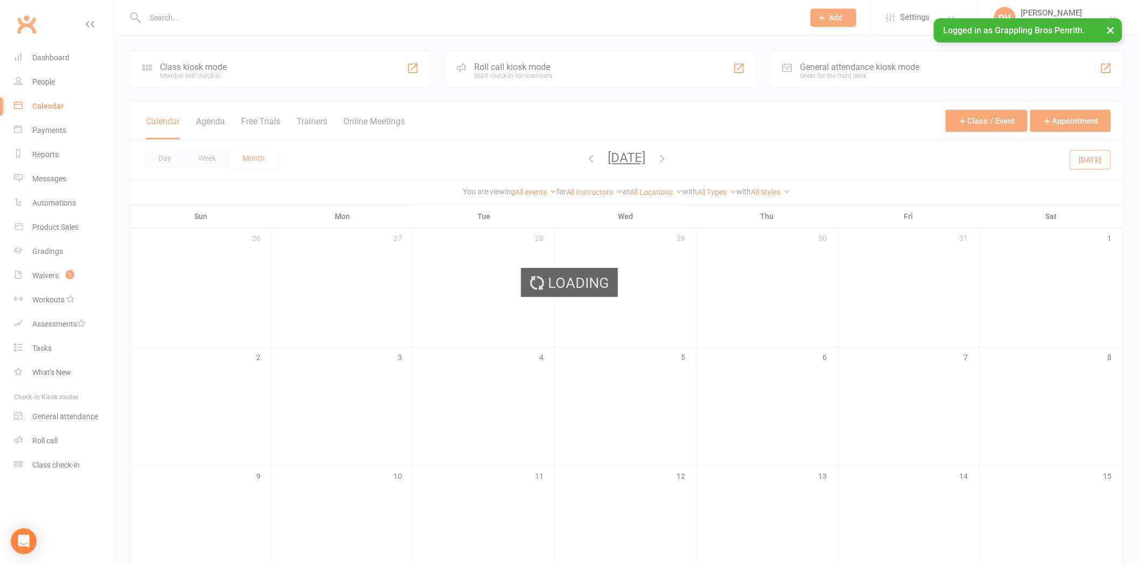
click at [684, 160] on div "Loading" at bounding box center [569, 282] width 1139 height 565
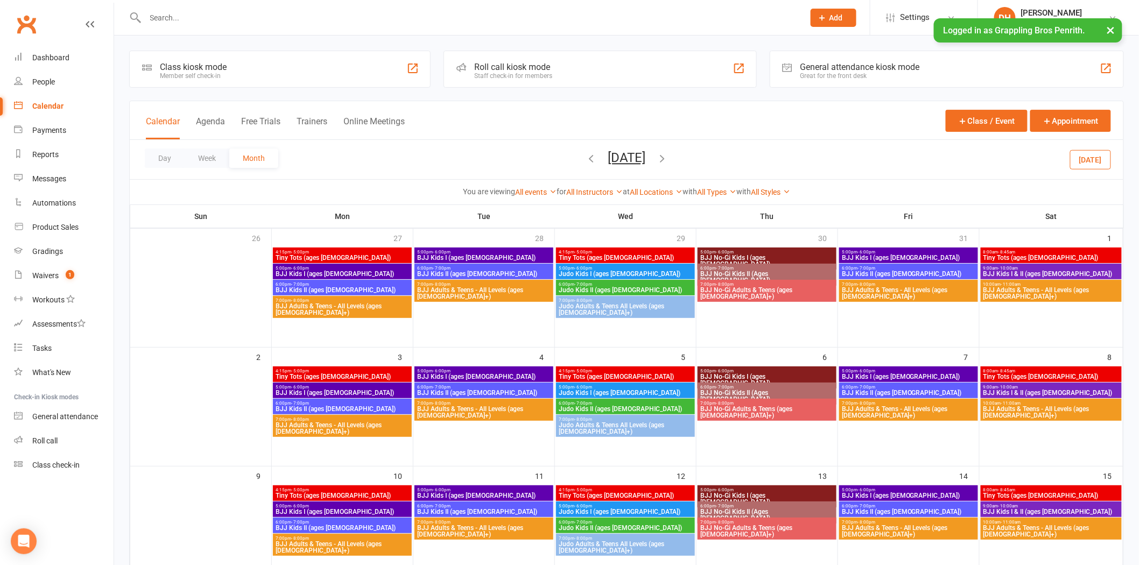
click at [656, 155] on span "[DATE] [DATE] Sun Mon Tue Wed Thu Fri Sat 27 28 29 30 31 01 02 03 04 05 06 07 0…" at bounding box center [626, 159] width 59 height 19
click at [668, 160] on icon "button" at bounding box center [662, 158] width 12 height 12
click at [1059, 254] on span "8:00am - 8:45am" at bounding box center [1051, 252] width 137 height 5
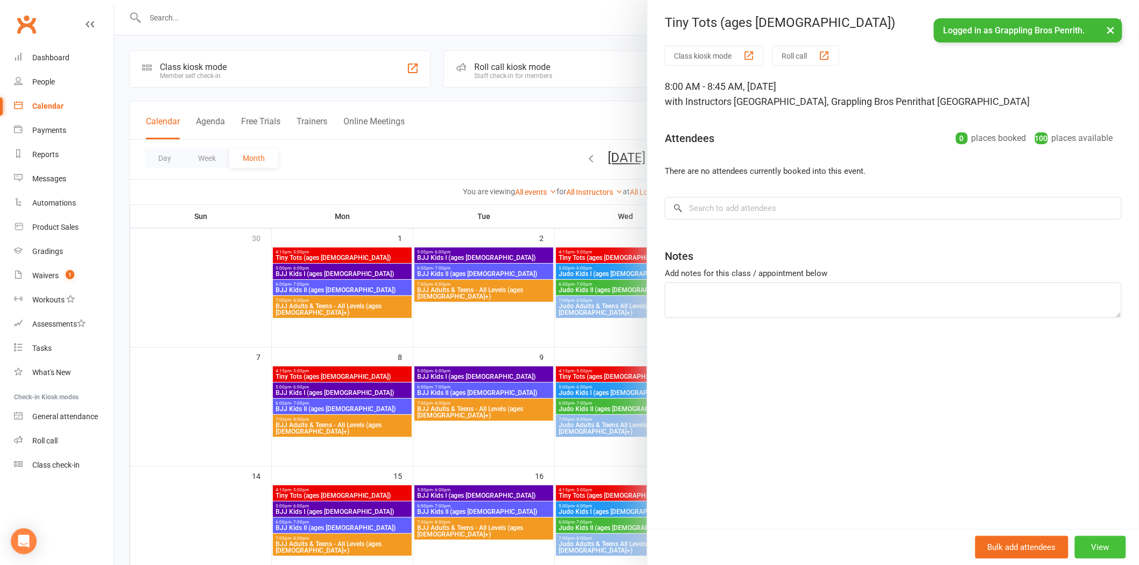
click at [1088, 545] on button "View" at bounding box center [1100, 547] width 51 height 23
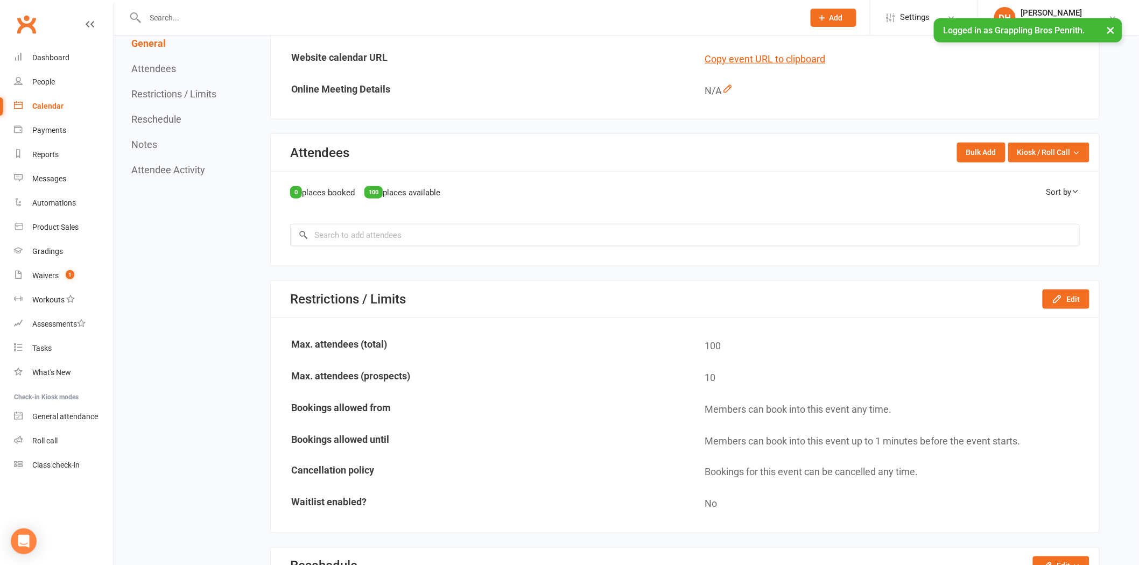
scroll to position [494, 0]
